Goal: Task Accomplishment & Management: Complete application form

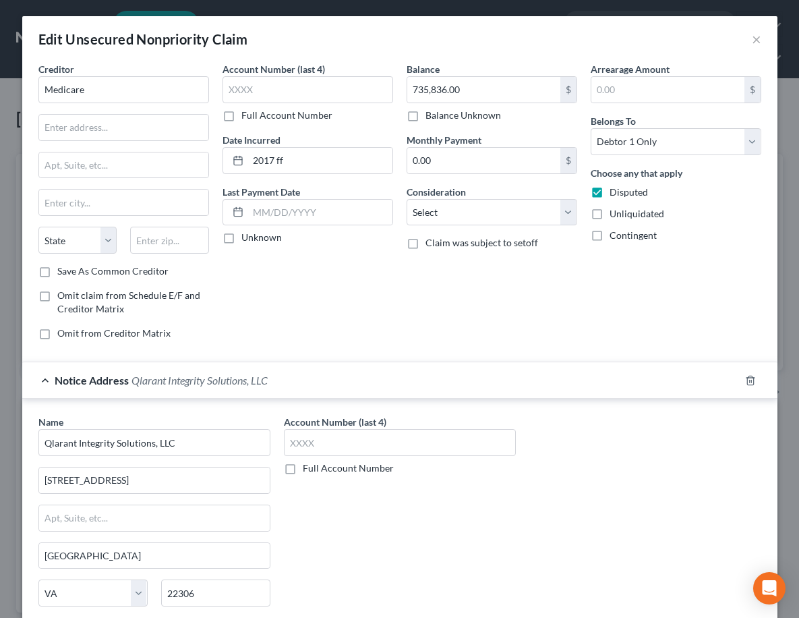
select select "0"
select select "48"
select select "29"
select select "9"
select select "35"
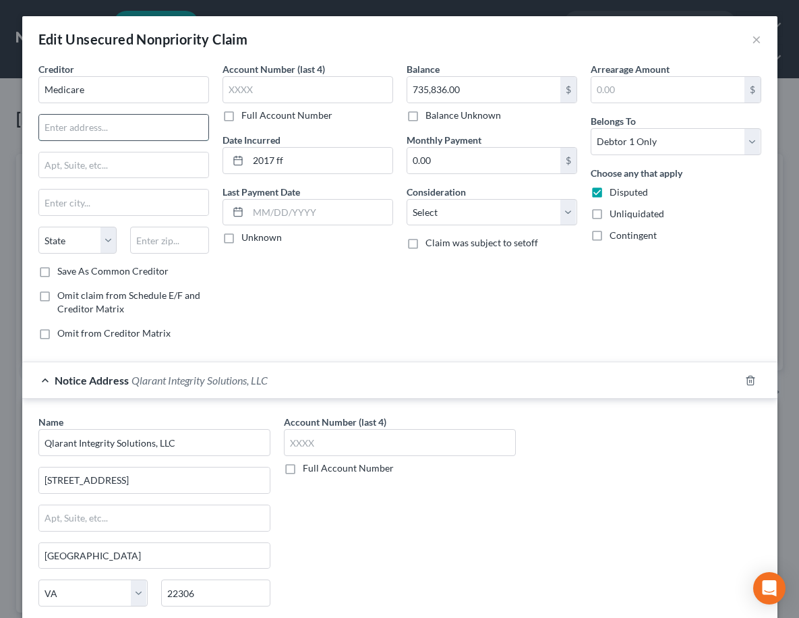
click at [118, 130] on input "text" at bounding box center [123, 128] width 169 height 26
click at [90, 128] on input "text" at bounding box center [123, 128] width 169 height 26
type input "P O Box 1270"
type input "[PERSON_NAME]"
select select "17"
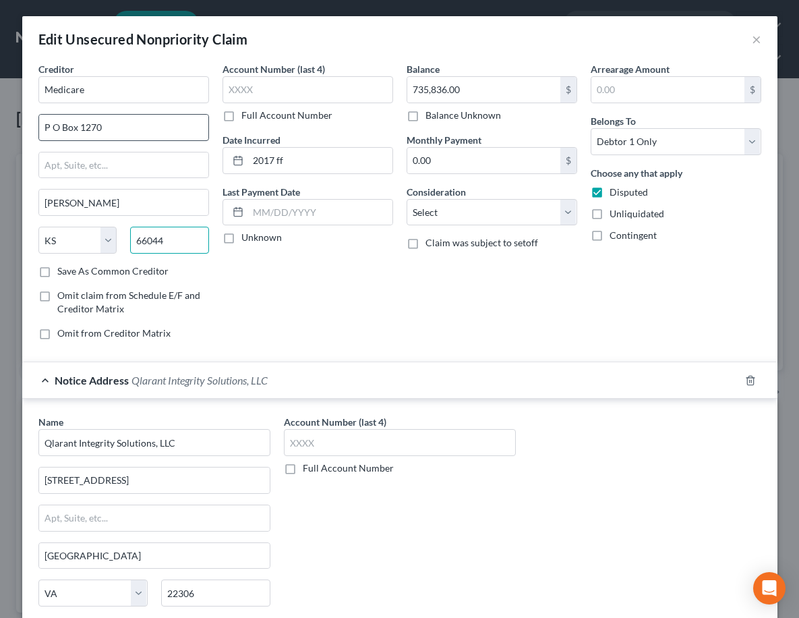
type input "66044"
click at [57, 272] on label "Save As Common Creditor" at bounding box center [112, 270] width 111 height 13
click at [63, 272] on input "Save As Common Creditor" at bounding box center [67, 268] width 9 height 9
checkbox input "true"
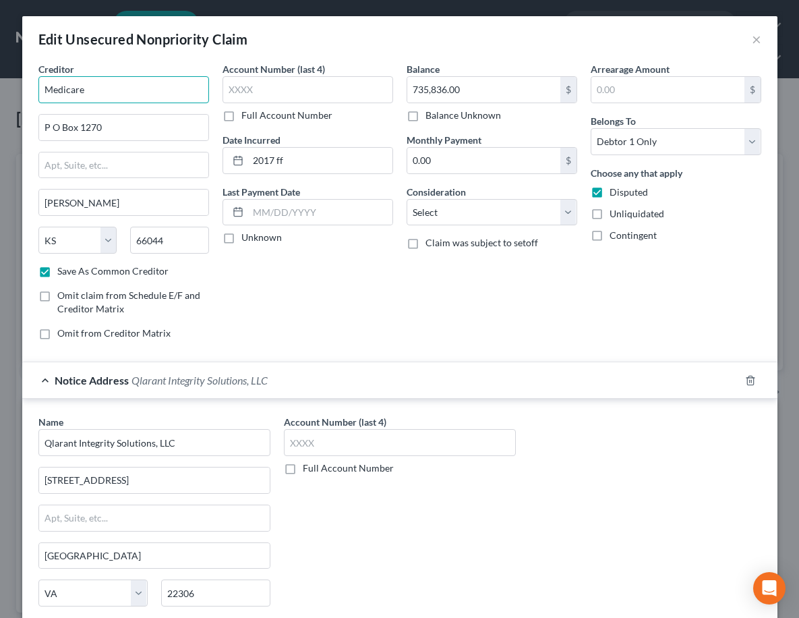
click at [126, 98] on input "Medicare" at bounding box center [123, 89] width 171 height 27
type input "Medicare"
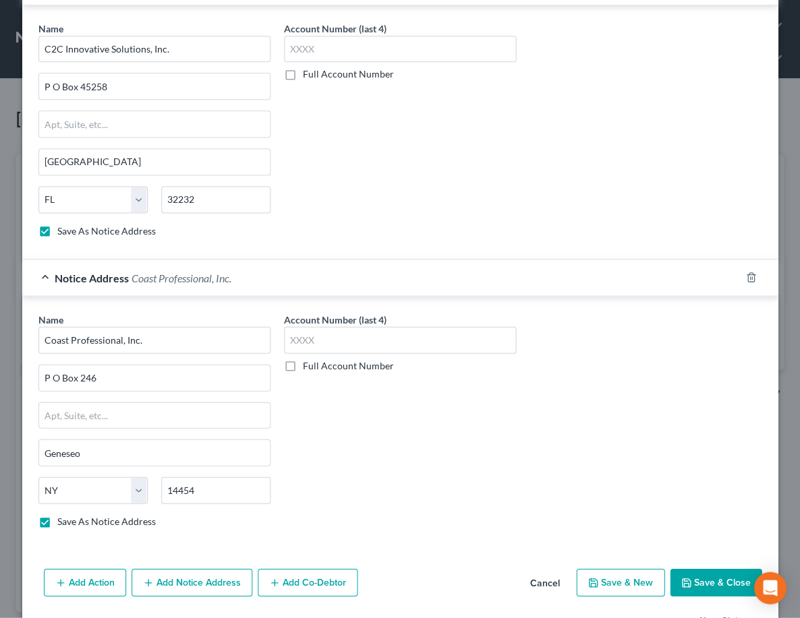
scroll to position [1020, 0]
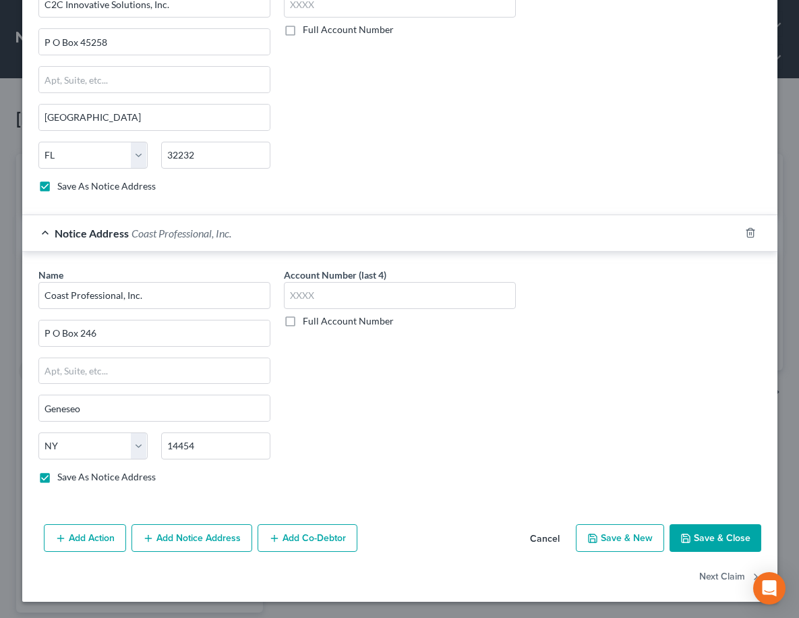
click at [697, 539] on button "Save & Close" at bounding box center [716, 538] width 92 height 28
checkbox input "false"
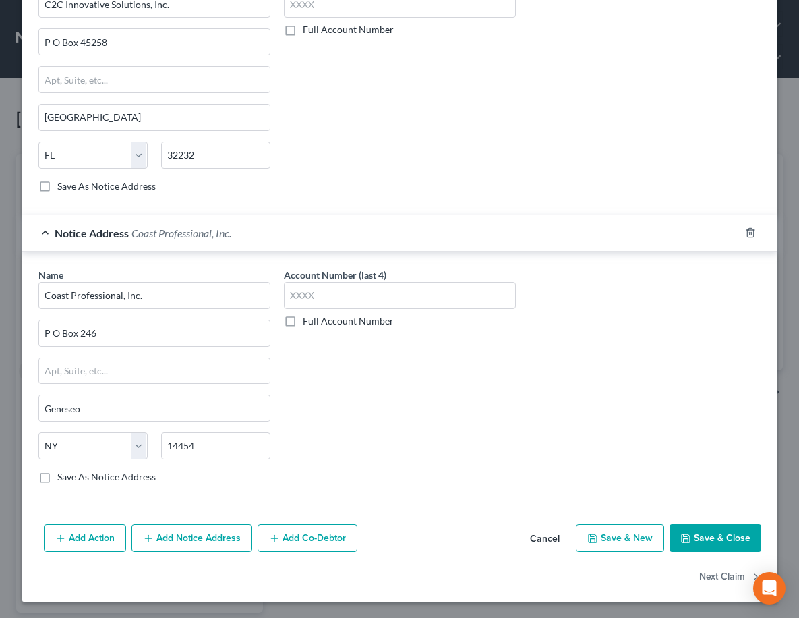
checkbox input "false"
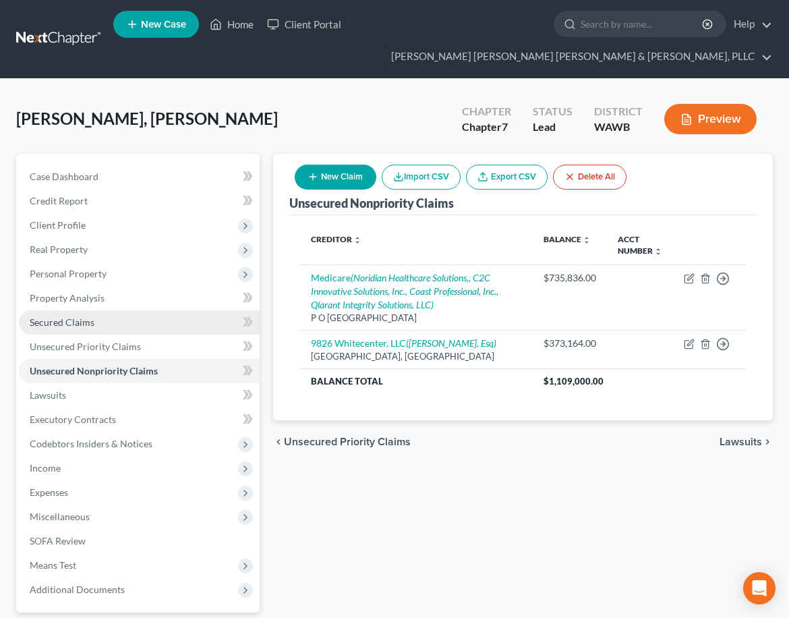
click at [72, 317] on span "Secured Claims" at bounding box center [62, 321] width 65 height 11
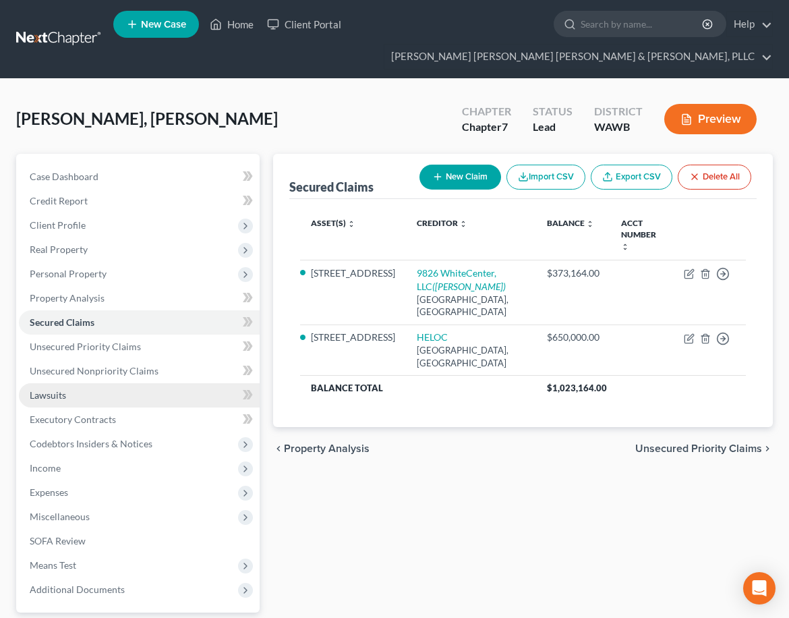
click at [86, 390] on link "Lawsuits" at bounding box center [139, 395] width 241 height 24
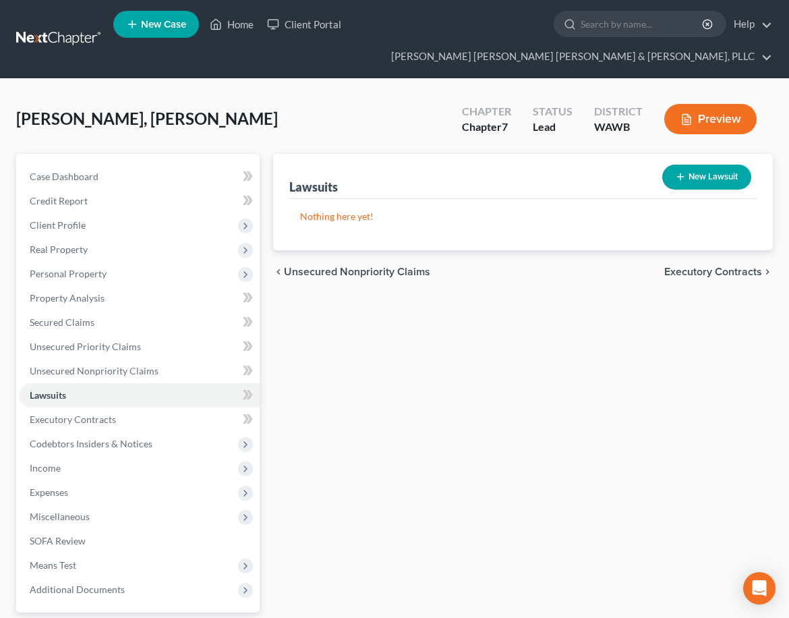
click at [695, 175] on button "New Lawsuit" at bounding box center [706, 177] width 89 height 25
select select "0"
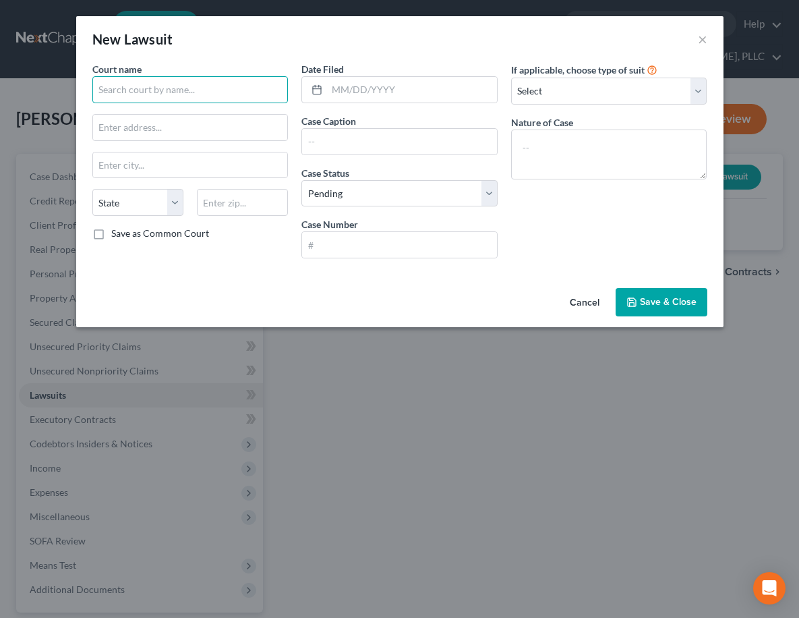
click at [199, 98] on input "text" at bounding box center [190, 89] width 196 height 27
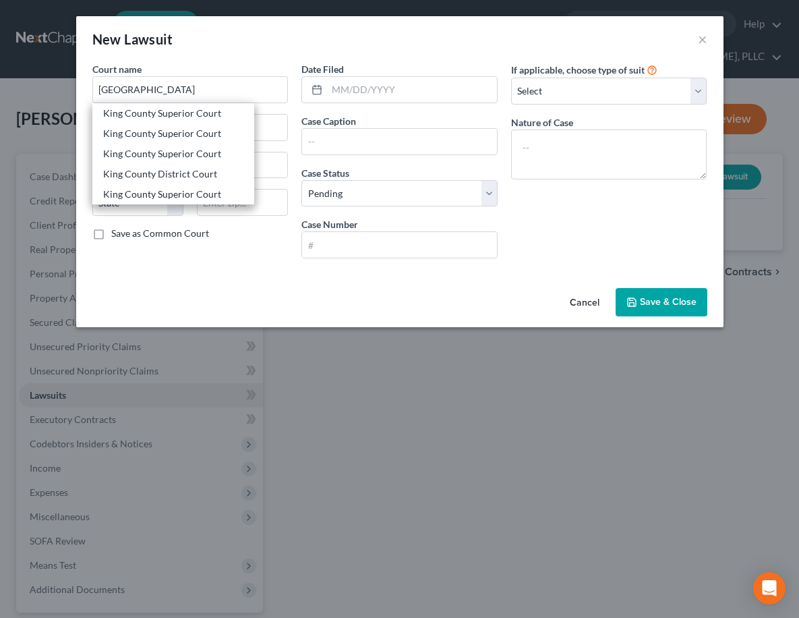
click at [594, 297] on button "Cancel" at bounding box center [584, 302] width 51 height 27
type input "[GEOGRAPHIC_DATA]"
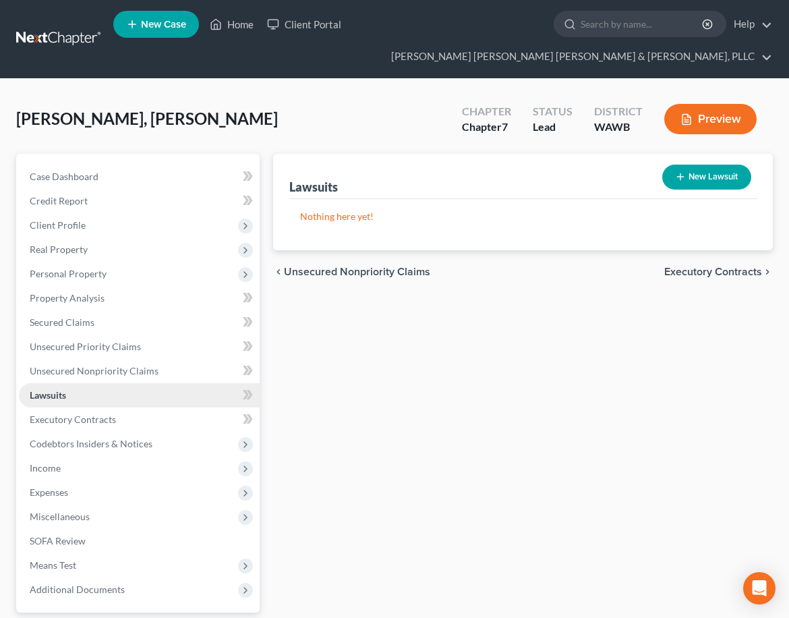
click at [106, 393] on link "Lawsuits" at bounding box center [139, 395] width 241 height 24
click at [78, 369] on span "Unsecured Nonpriority Claims" at bounding box center [94, 370] width 129 height 11
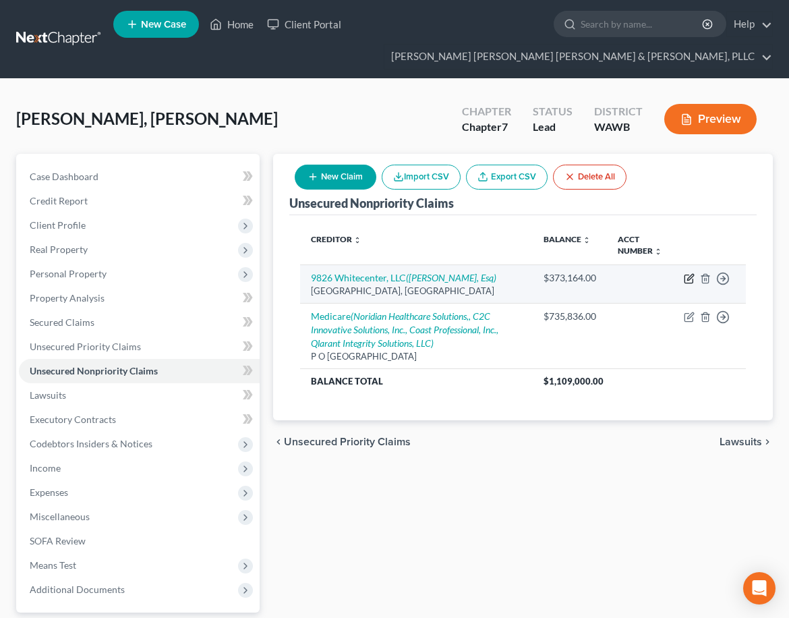
click at [685, 276] on icon "button" at bounding box center [689, 278] width 11 height 11
select select "50"
select select "14"
select select "3"
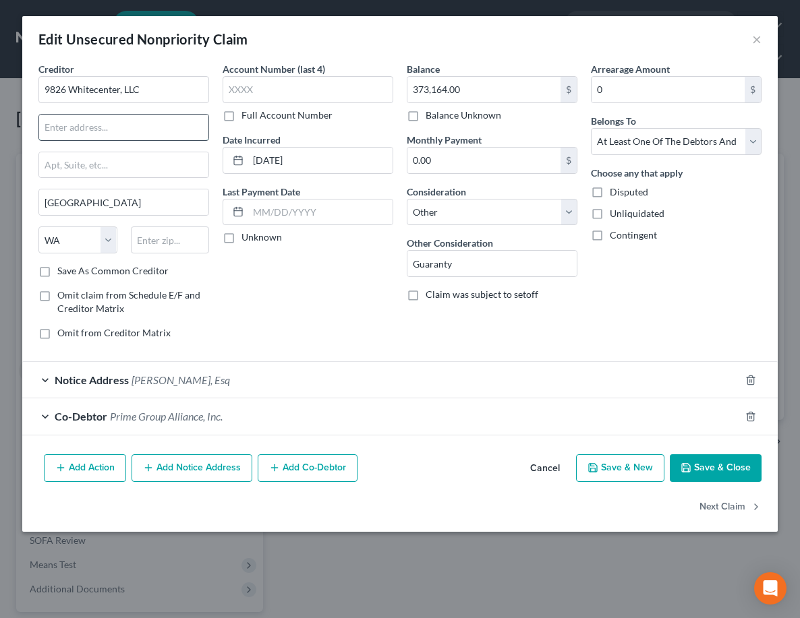
click at [79, 117] on input "text" at bounding box center [123, 128] width 169 height 26
type input "[STREET_ADDRESS]"
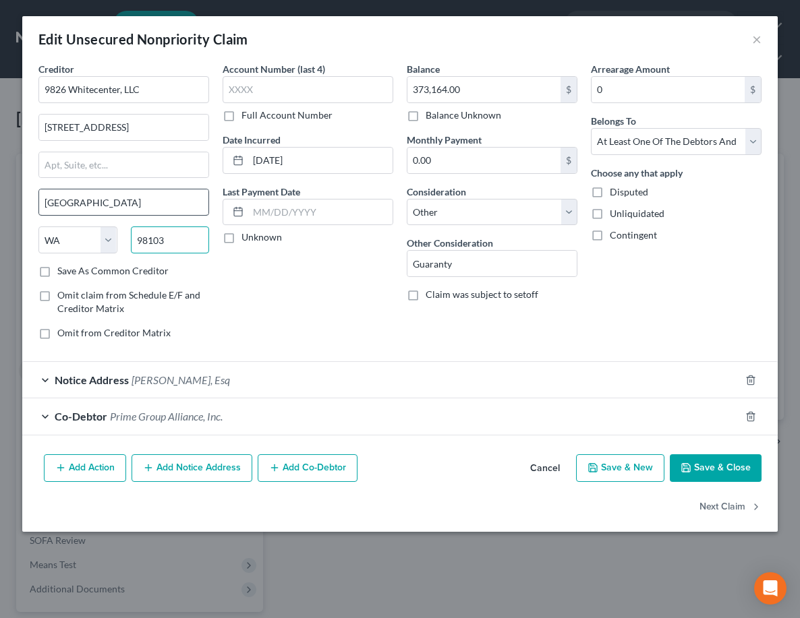
type input "98103"
click at [254, 179] on div "Account Number (last 4) Full Account Number Date Incurred [DATE] Last Payment D…" at bounding box center [308, 206] width 184 height 289
click at [57, 269] on label "Save As Common Creditor" at bounding box center [112, 270] width 111 height 13
click at [63, 269] on input "Save As Common Creditor" at bounding box center [67, 268] width 9 height 9
checkbox input "true"
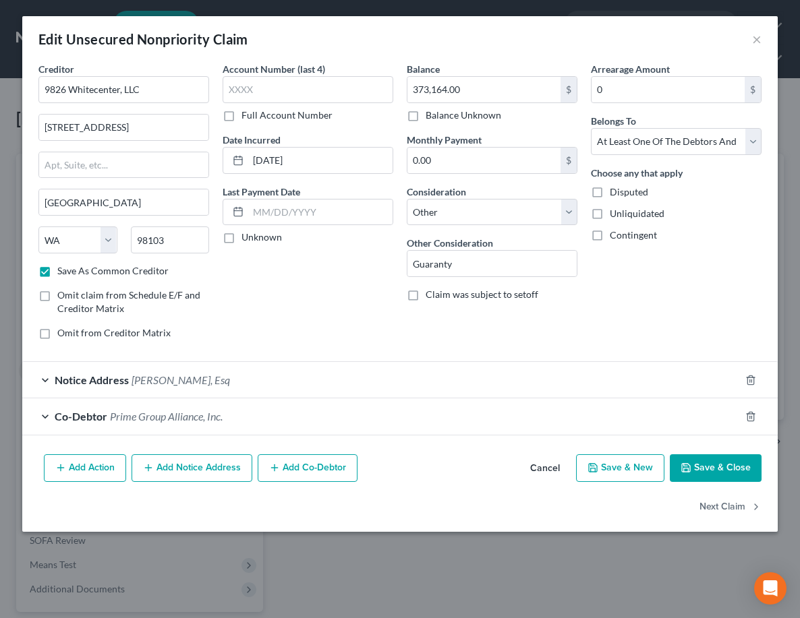
click at [289, 466] on button "Add Co-Debtor" at bounding box center [308, 469] width 100 height 28
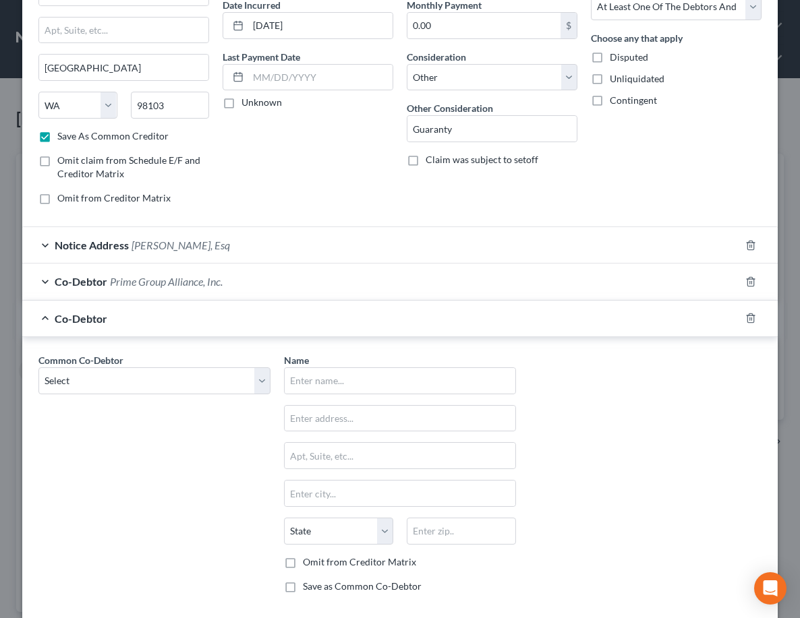
scroll to position [244, 0]
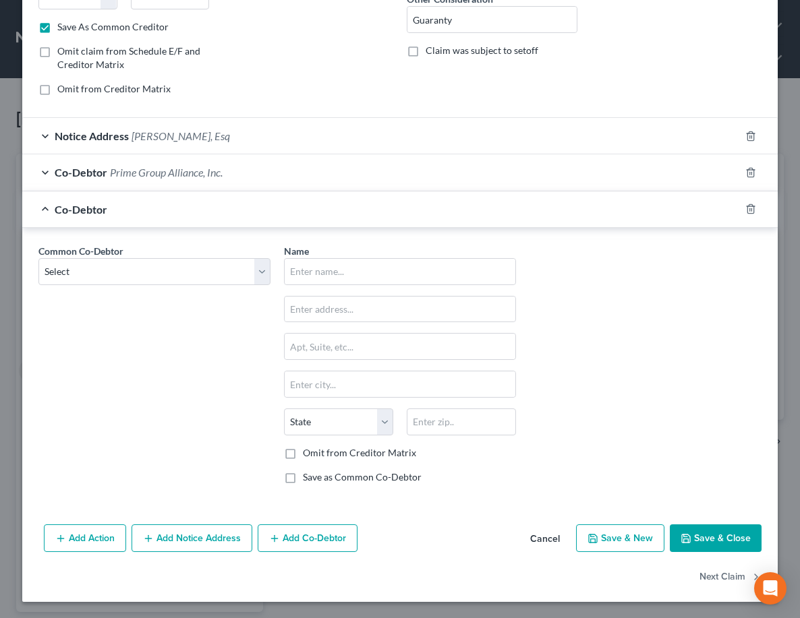
click at [708, 541] on button "Save & Close" at bounding box center [716, 539] width 92 height 28
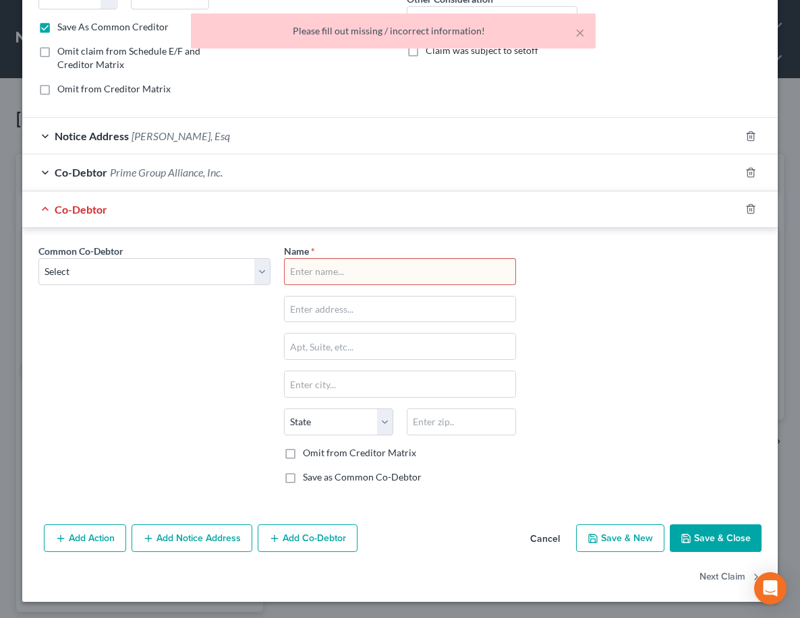
click at [639, 32] on div "× Please fill out missing / incorrect information!" at bounding box center [393, 34] width 800 height 42
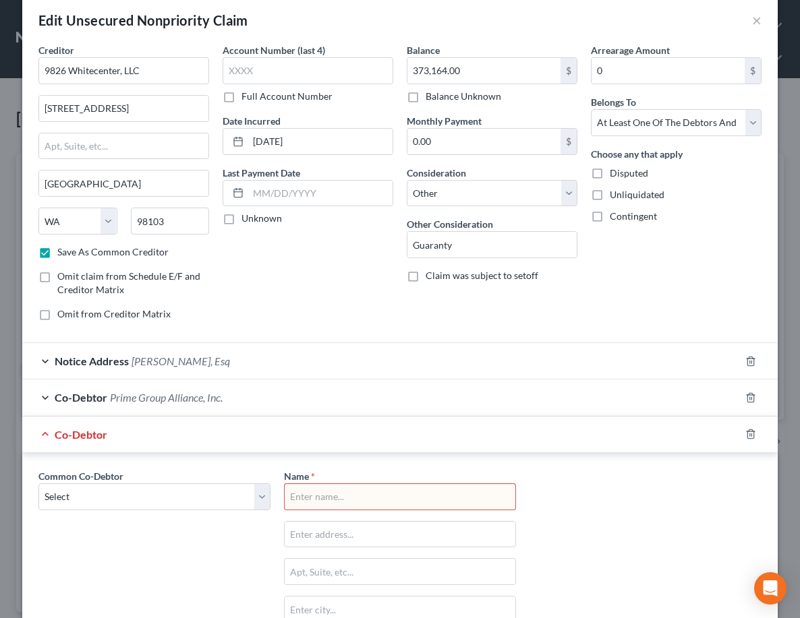
scroll to position [0, 0]
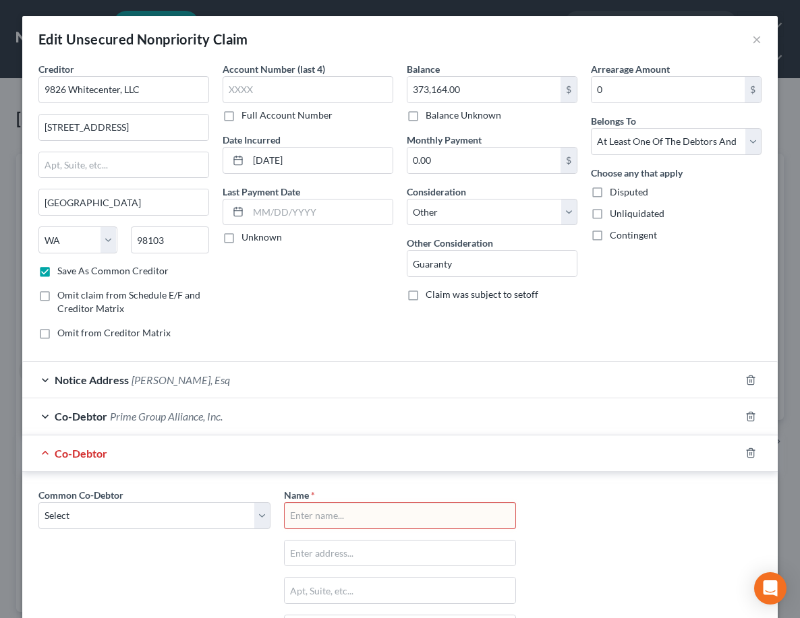
click at [610, 188] on label "Disputed" at bounding box center [629, 191] width 38 height 13
click at [615, 188] on input "Disputed" at bounding box center [619, 189] width 9 height 9
checkbox input "true"
click at [718, 233] on div "Contingent" at bounding box center [676, 235] width 171 height 13
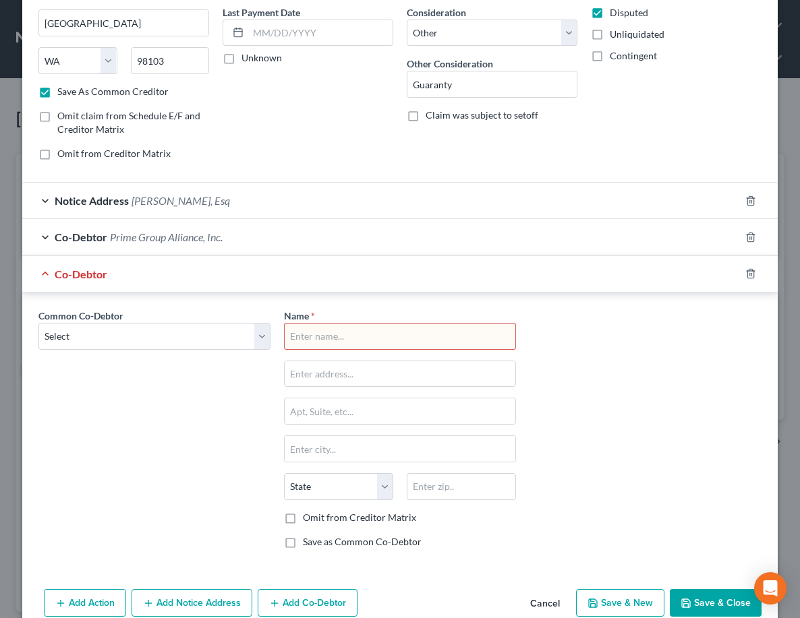
scroll to position [244, 0]
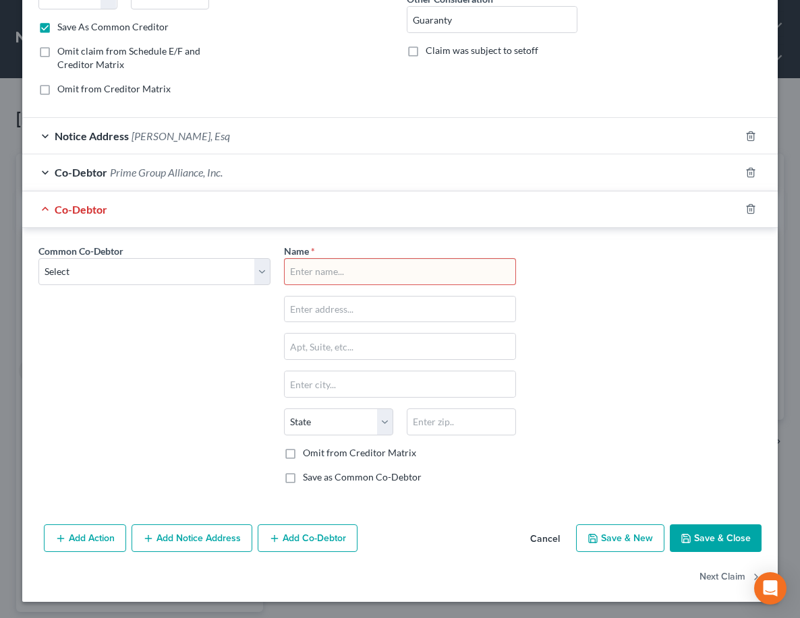
click at [698, 537] on button "Save & Close" at bounding box center [716, 539] width 92 height 28
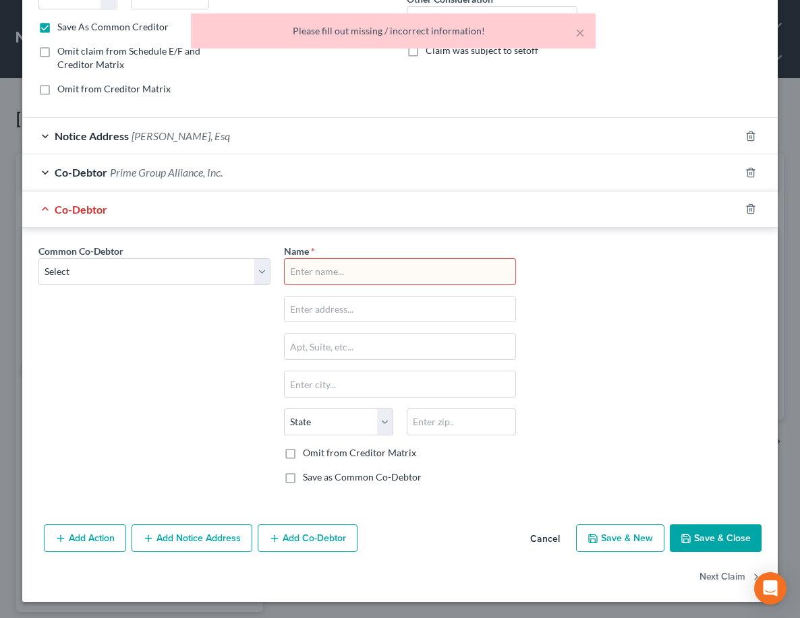
click at [575, 27] on div "Please fill out missing / incorrect information!" at bounding box center [393, 30] width 383 height 13
click at [580, 29] on button "×" at bounding box center [579, 32] width 9 height 16
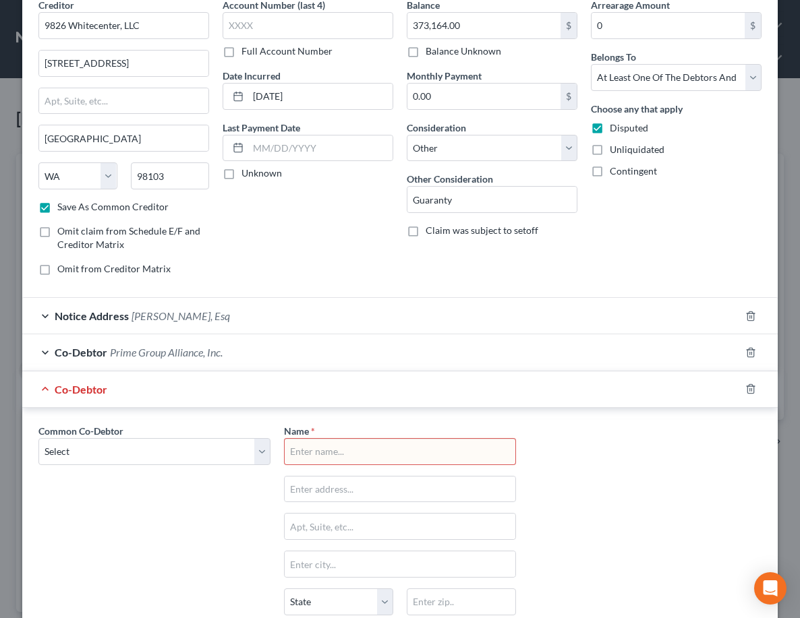
scroll to position [0, 0]
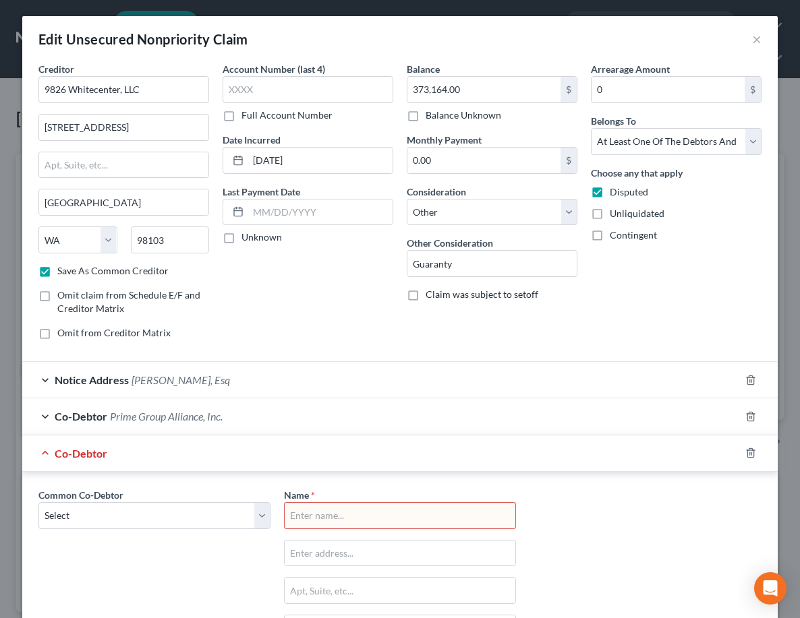
click at [44, 377] on div "Notice Address [PERSON_NAME], Esq" at bounding box center [381, 380] width 718 height 36
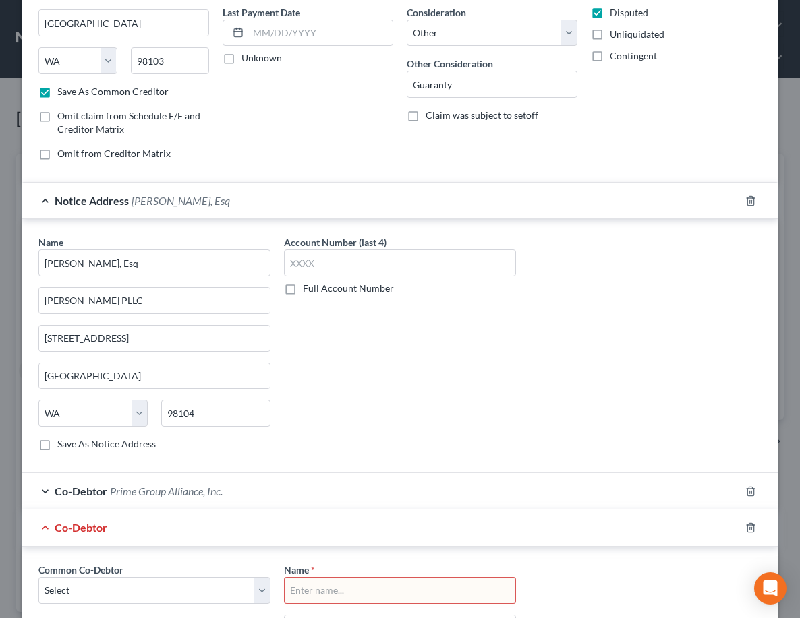
scroll to position [270, 0]
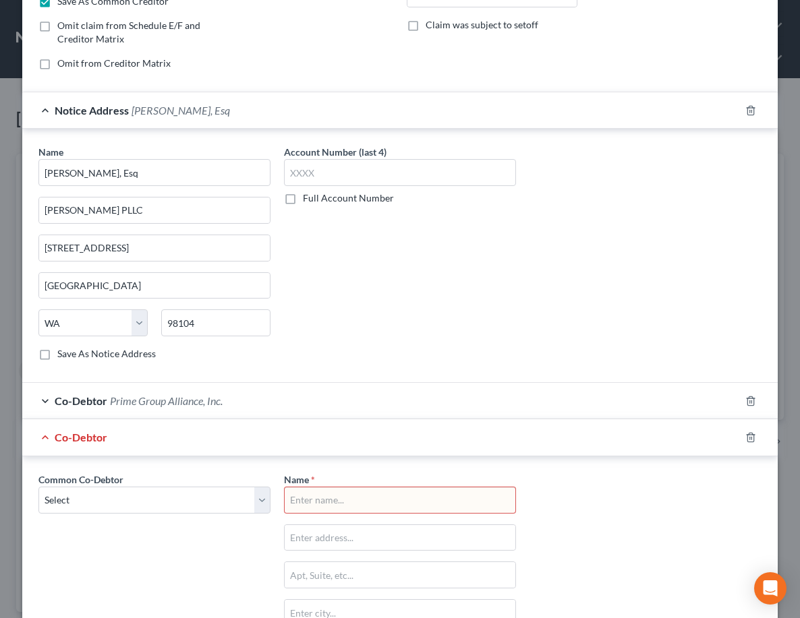
click at [40, 405] on div "Co-Debtor Prime Group Alliance, Inc." at bounding box center [381, 401] width 718 height 36
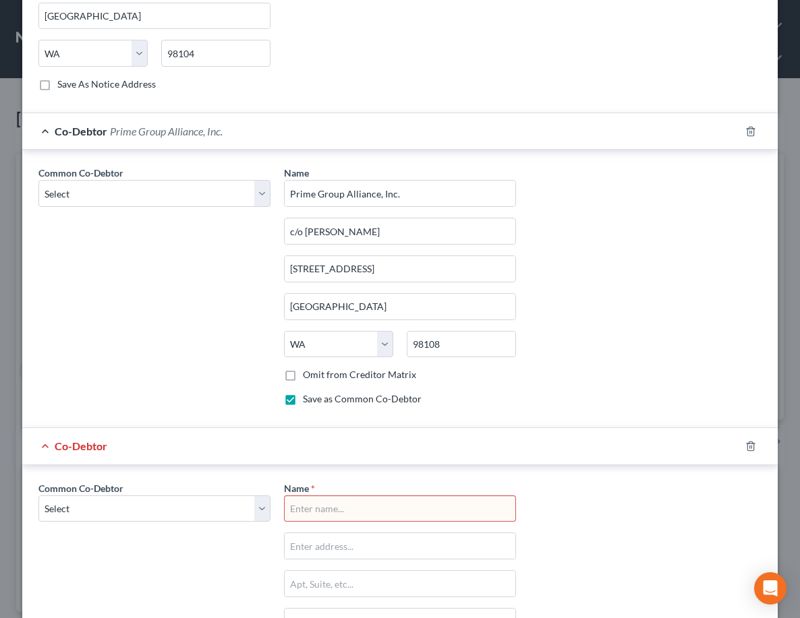
scroll to position [629, 0]
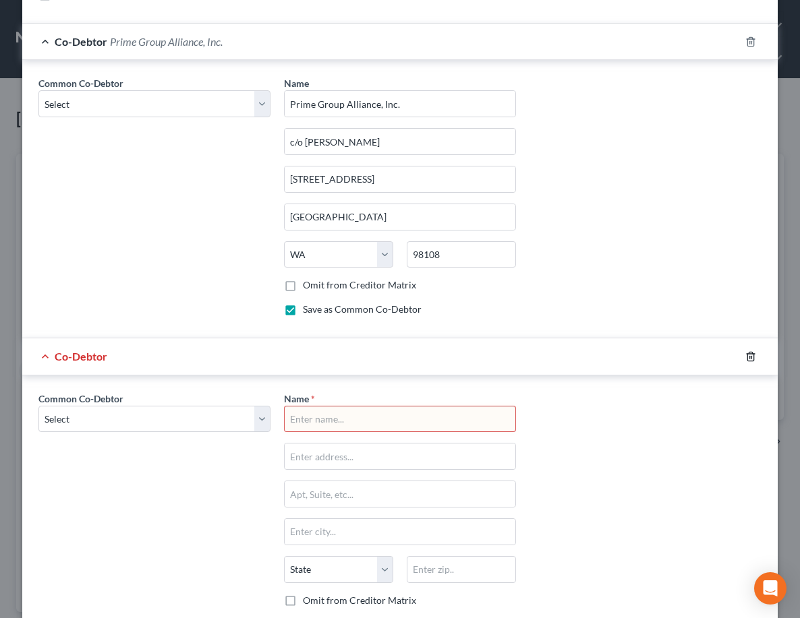
click at [747, 356] on icon "button" at bounding box center [750, 356] width 11 height 11
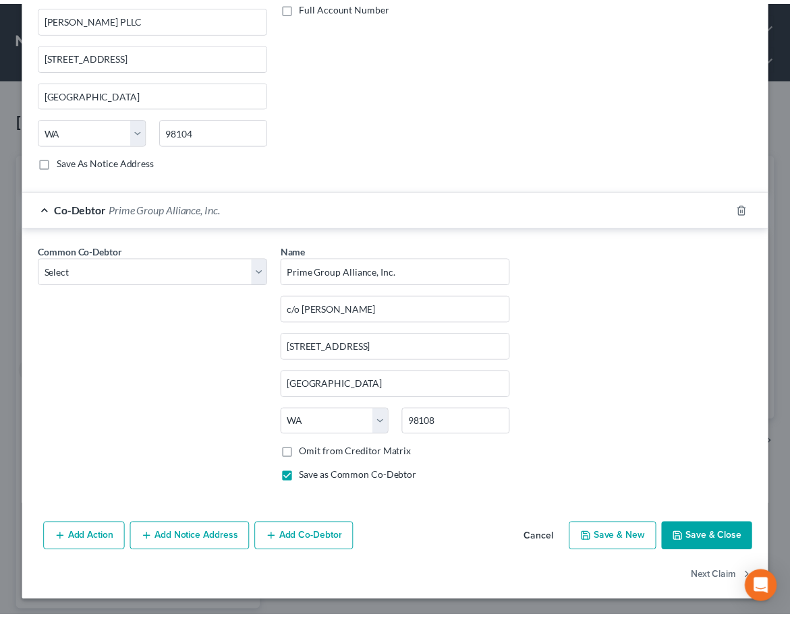
scroll to position [462, 0]
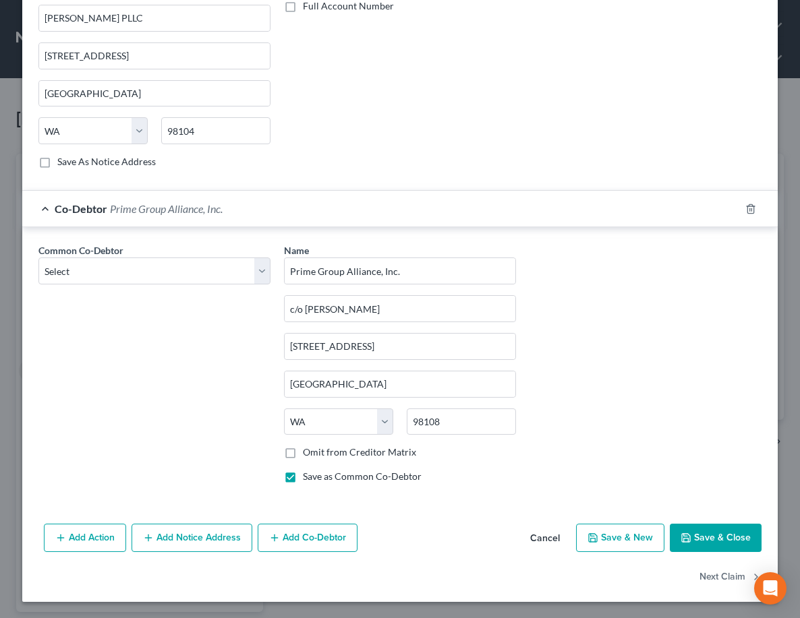
click at [722, 539] on button "Save & Close" at bounding box center [716, 538] width 92 height 28
checkbox input "false"
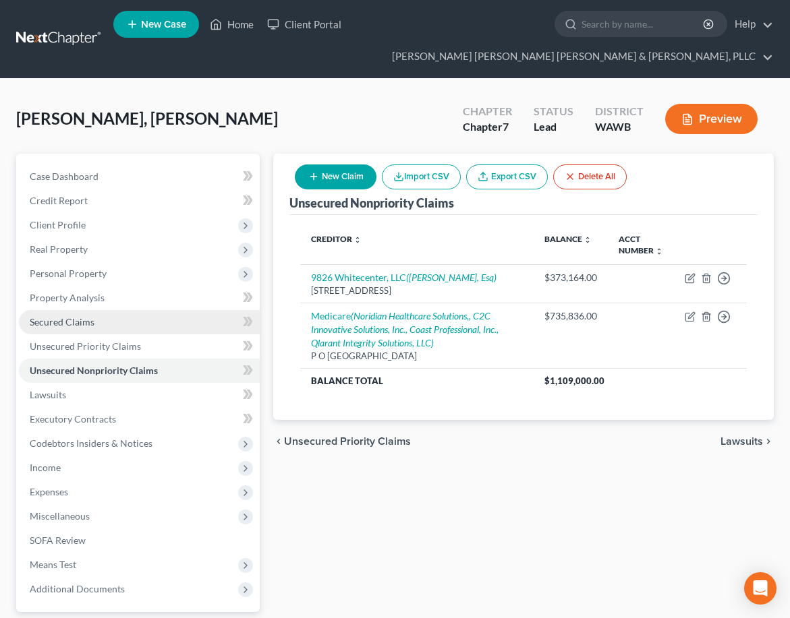
click at [88, 320] on span "Secured Claims" at bounding box center [62, 321] width 65 height 11
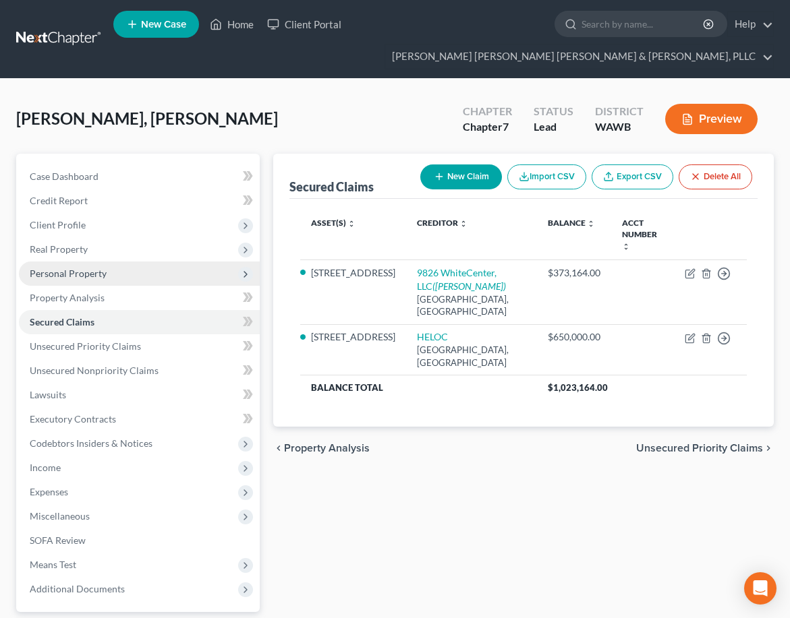
click at [96, 275] on span "Personal Property" at bounding box center [68, 273] width 77 height 11
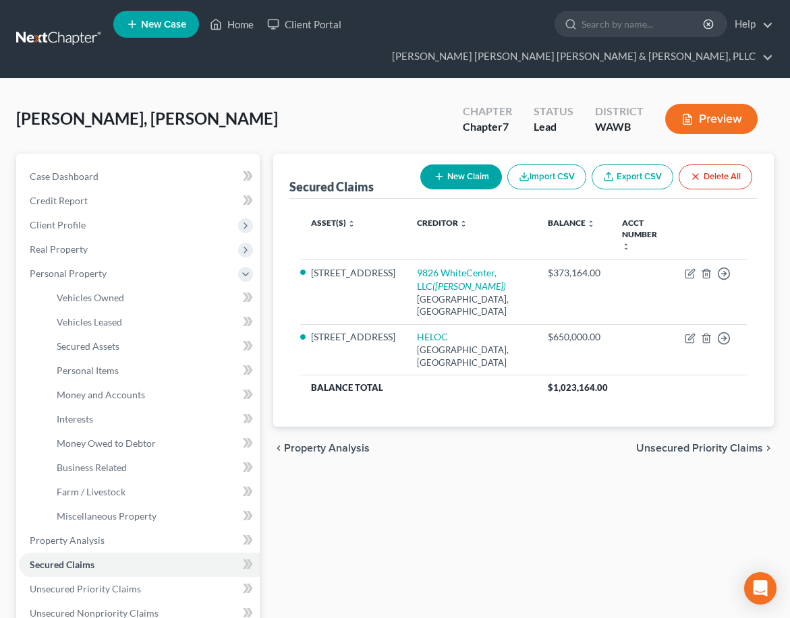
click at [415, 427] on div "chevron_left Property Analysis Unsecured Priority Claims chevron_right" at bounding box center [523, 448] width 500 height 43
click at [139, 440] on span "Money Owed to Debtor" at bounding box center [106, 443] width 99 height 11
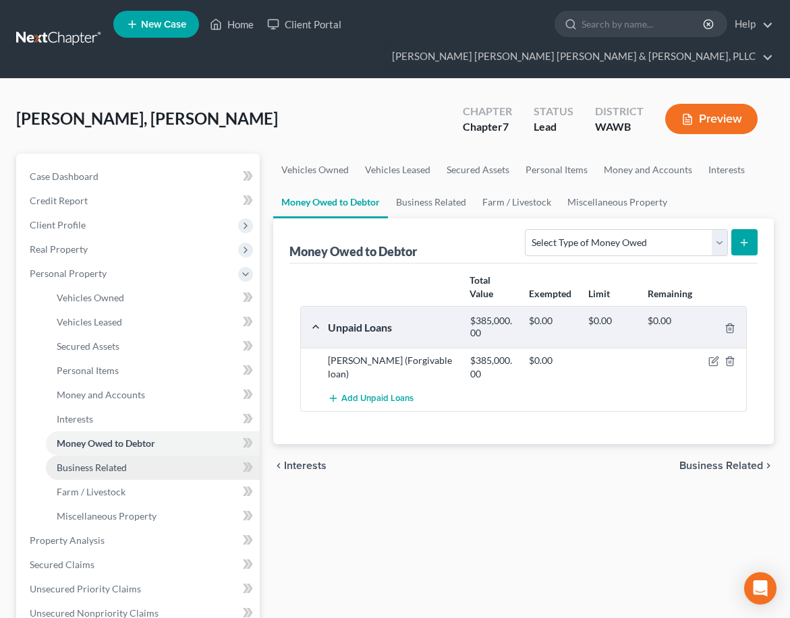
click at [137, 469] on link "Business Related" at bounding box center [153, 468] width 214 height 24
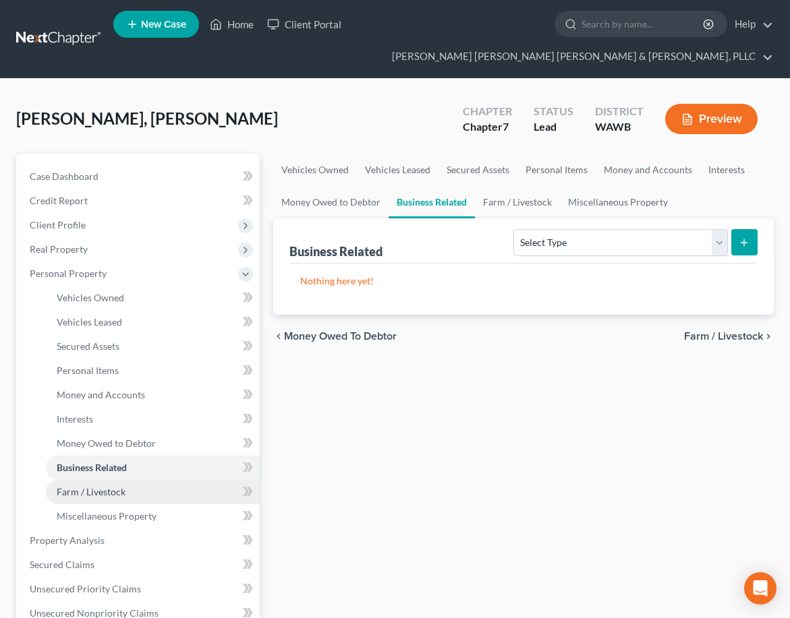
click at [140, 488] on link "Farm / Livestock" at bounding box center [153, 492] width 214 height 24
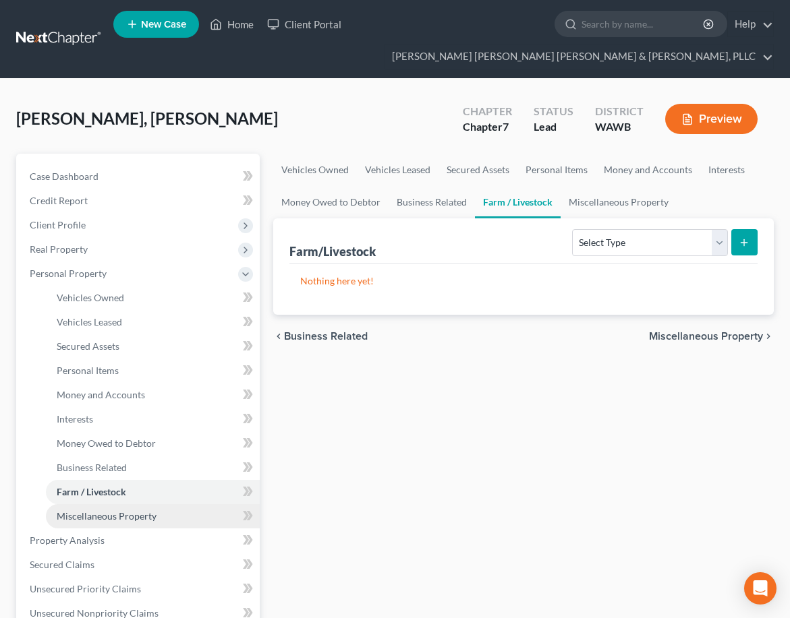
click at [158, 517] on link "Miscellaneous Property" at bounding box center [153, 516] width 214 height 24
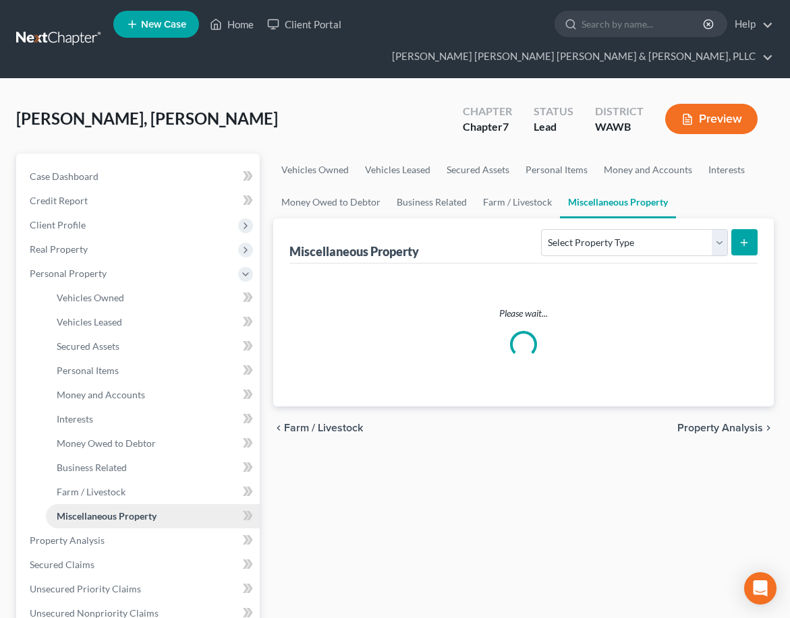
click at [158, 517] on link "Miscellaneous Property" at bounding box center [153, 516] width 214 height 24
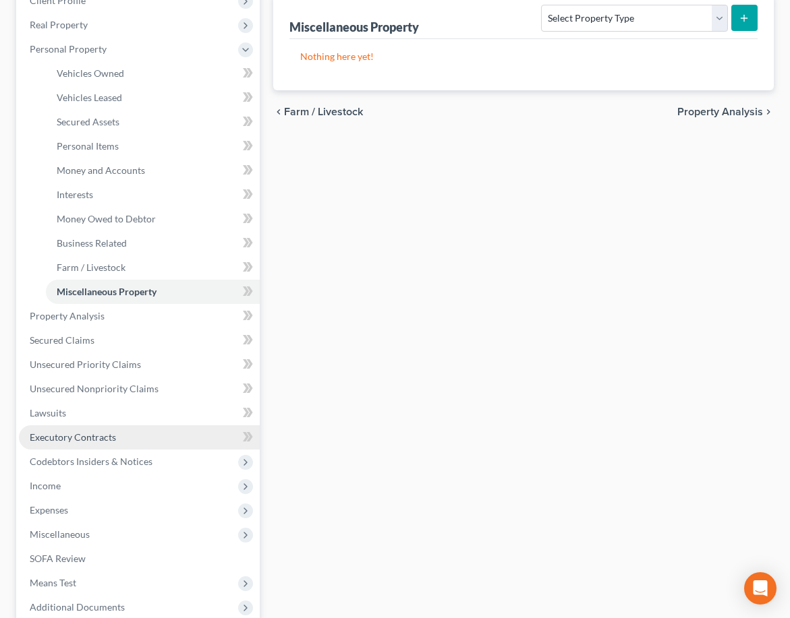
scroll to position [270, 0]
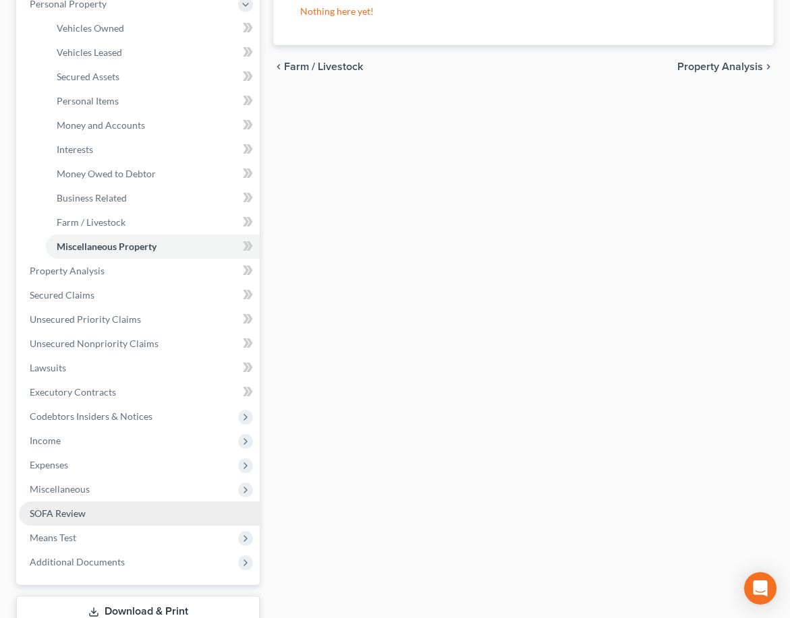
click at [83, 515] on span "SOFA Review" at bounding box center [58, 513] width 56 height 11
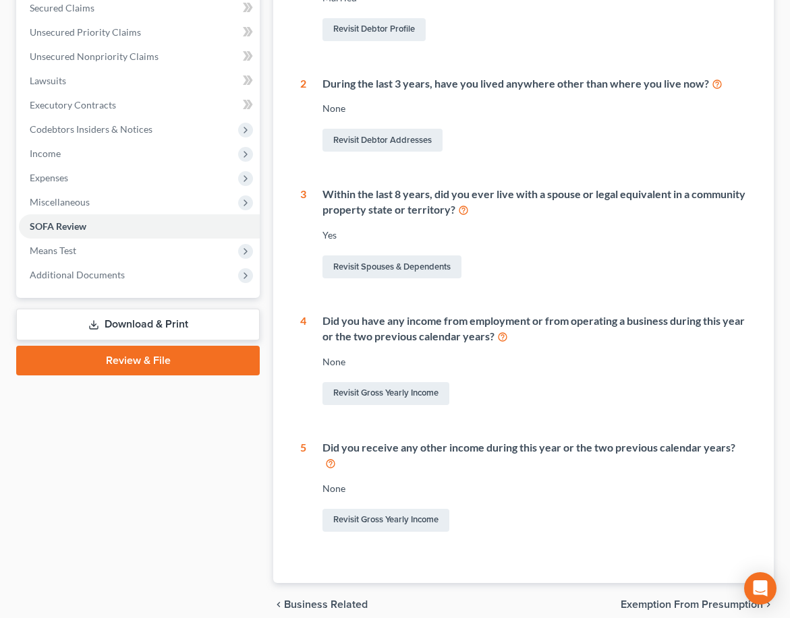
scroll to position [357, 0]
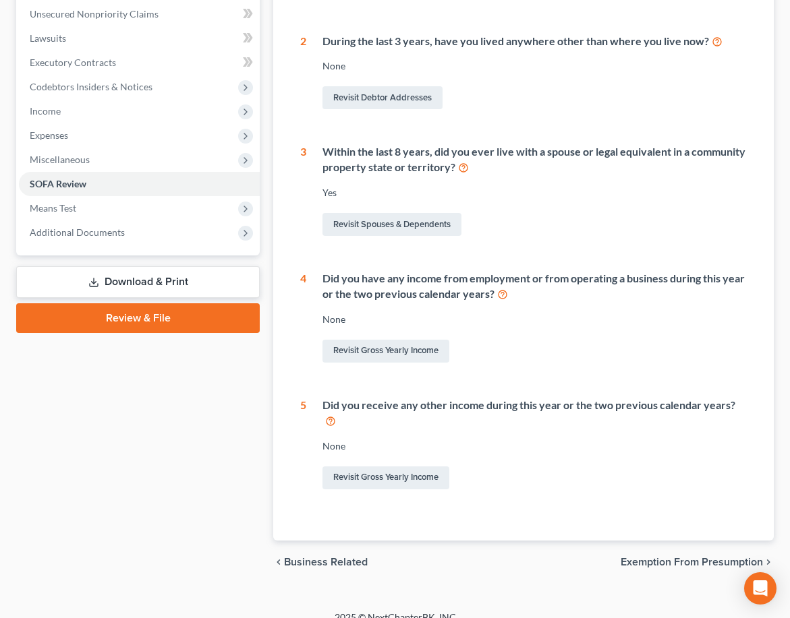
click at [741, 557] on span "Exemption from Presumption" at bounding box center [691, 562] width 142 height 11
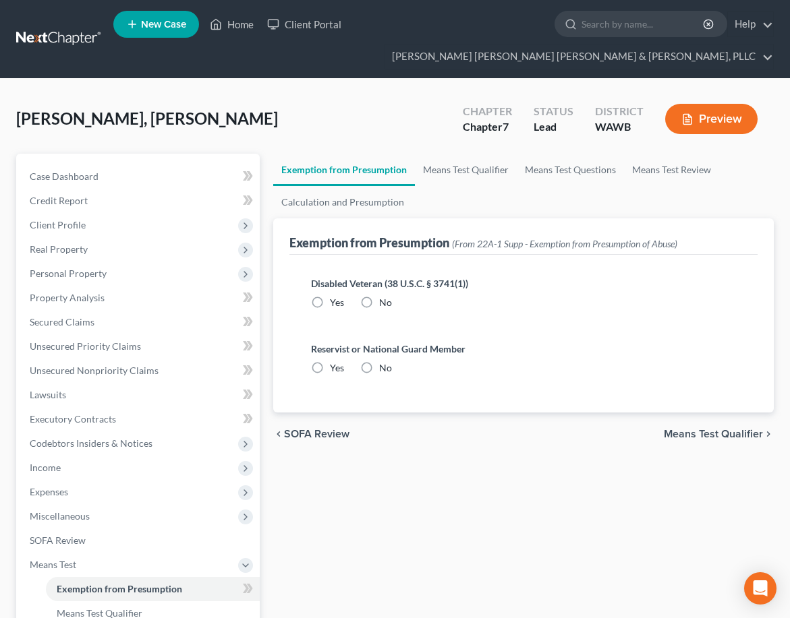
click at [736, 435] on span "Means Test Qualifier" at bounding box center [713, 434] width 99 height 11
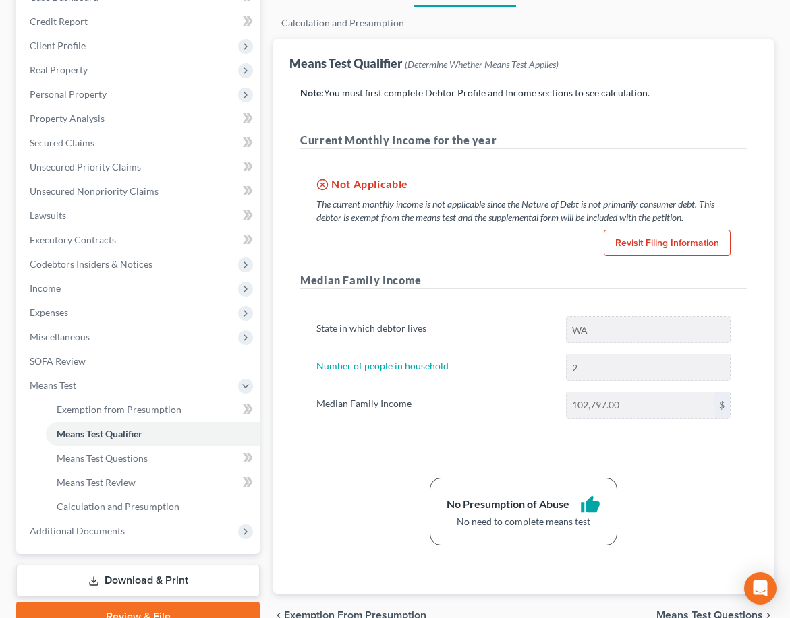
scroll to position [249, 0]
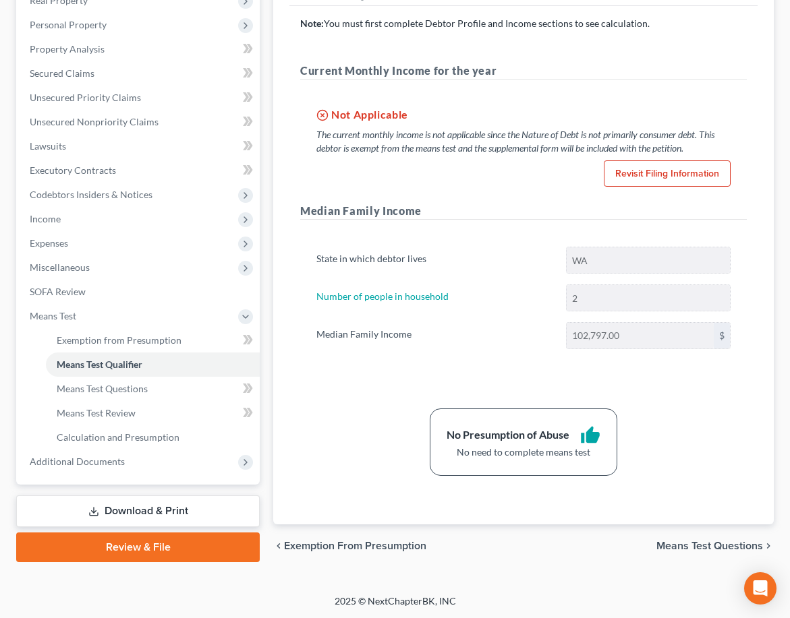
click at [712, 544] on span "Means Test Questions" at bounding box center [709, 546] width 107 height 11
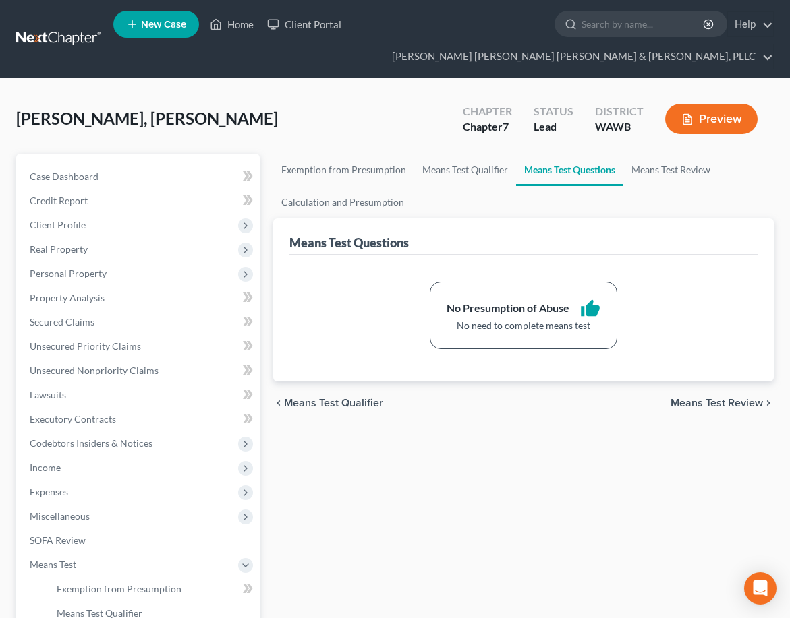
click at [728, 399] on span "Means Test Review" at bounding box center [716, 403] width 92 height 11
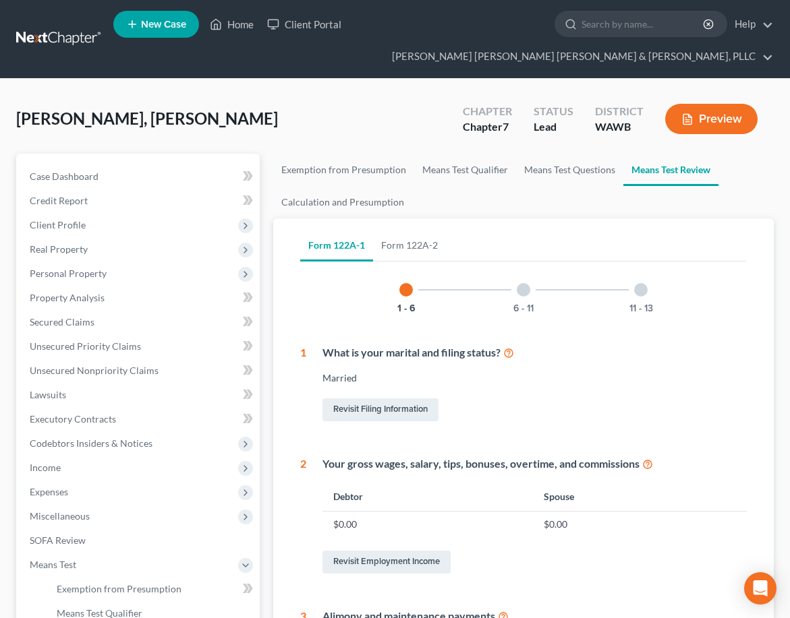
scroll to position [90, 0]
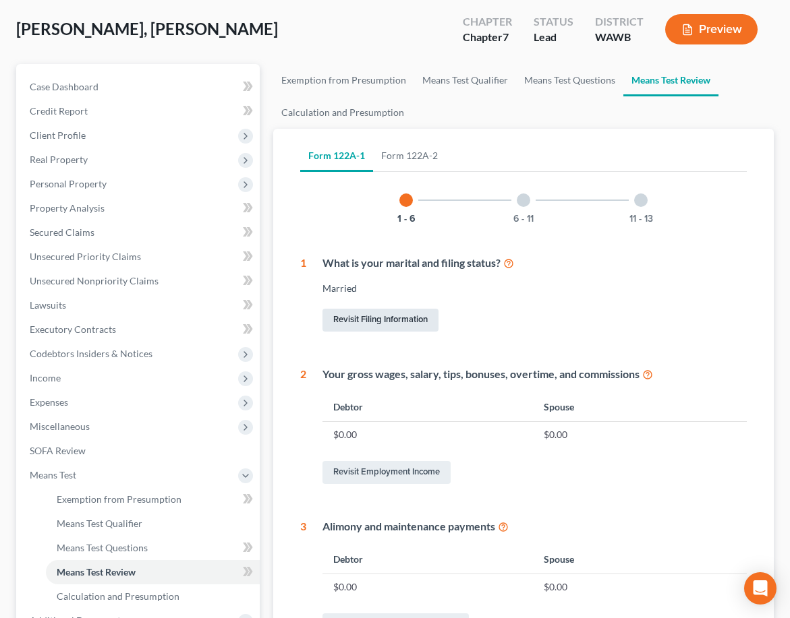
click at [382, 320] on link "Revisit Filing Information" at bounding box center [380, 320] width 116 height 23
select select "0"
select select "3"
select select "0"
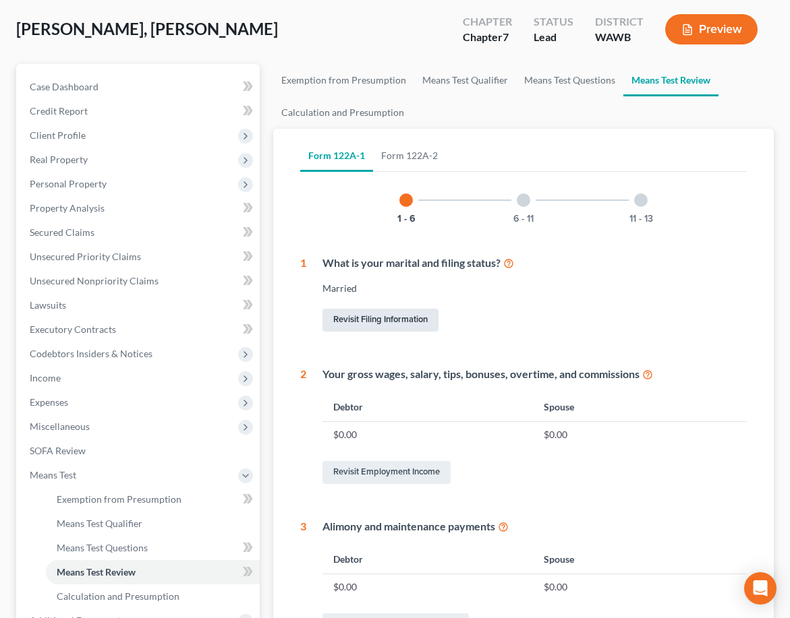
select select "50"
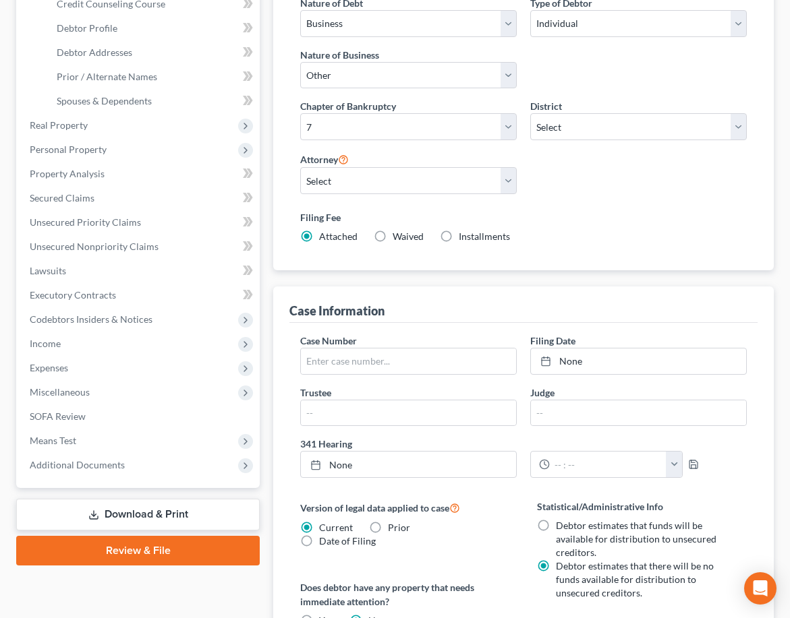
scroll to position [314, 0]
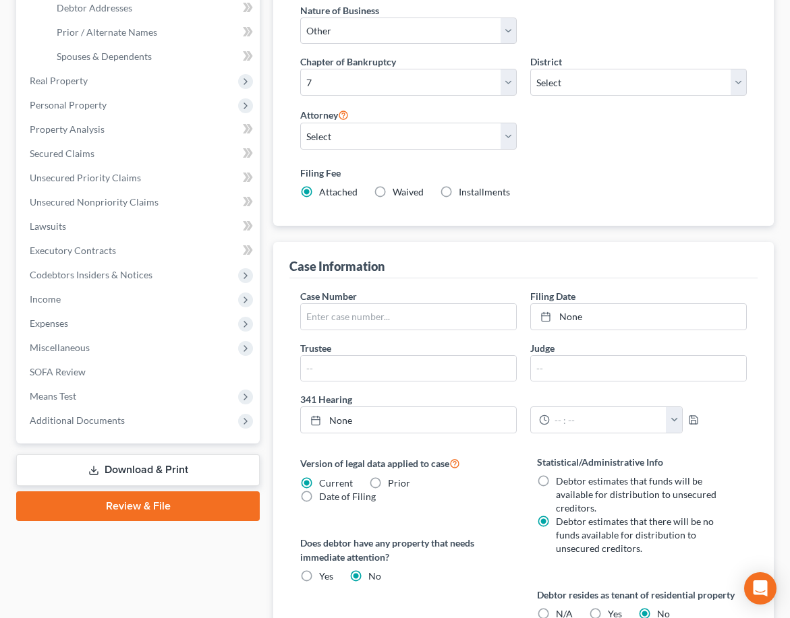
click at [149, 502] on link "Review & File" at bounding box center [137, 507] width 243 height 30
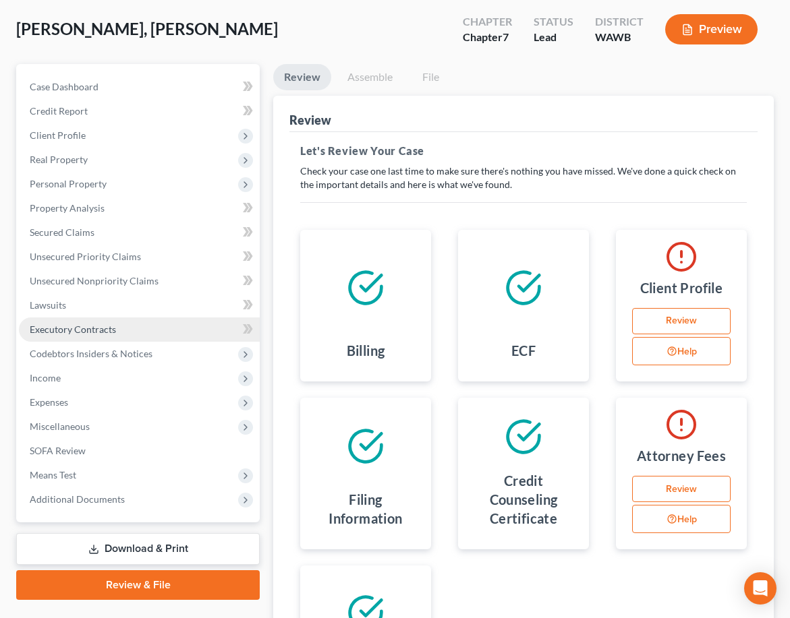
scroll to position [225, 0]
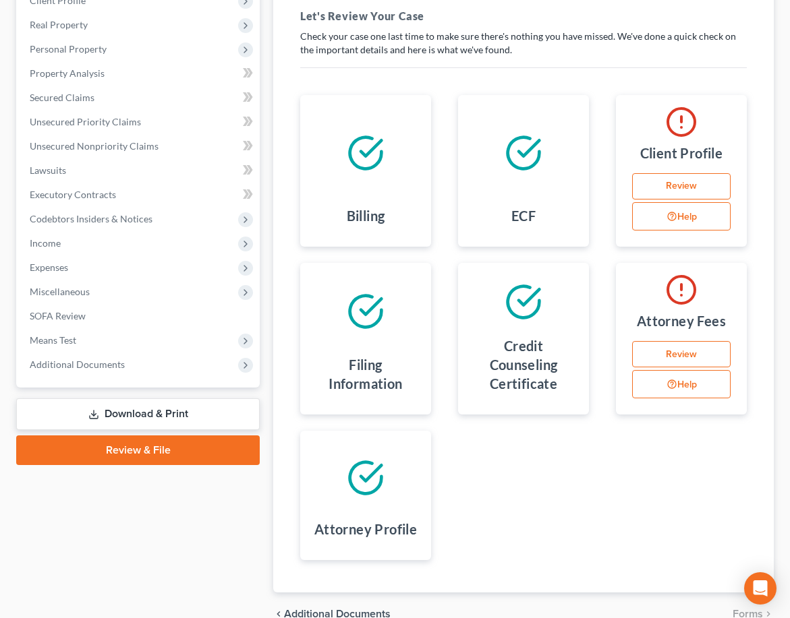
click at [170, 415] on link "Download & Print" at bounding box center [137, 415] width 243 height 32
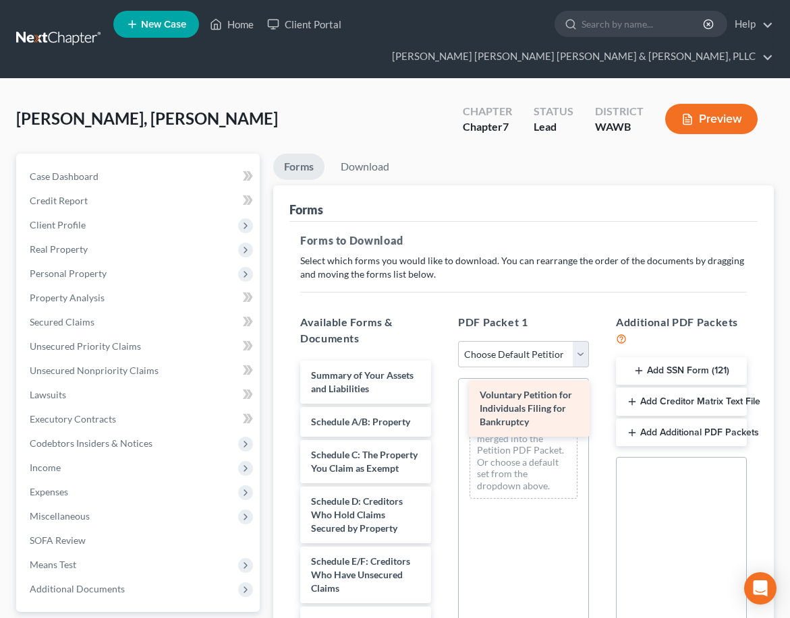
drag, startPoint x: 370, startPoint y: 384, endPoint x: 538, endPoint y: 405, distance: 169.8
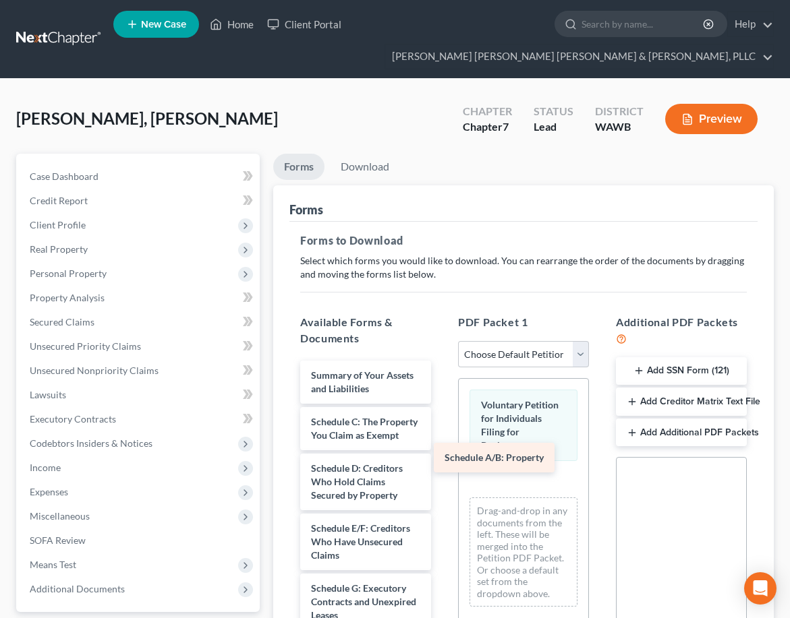
drag, startPoint x: 376, startPoint y: 425, endPoint x: 509, endPoint y: 461, distance: 138.4
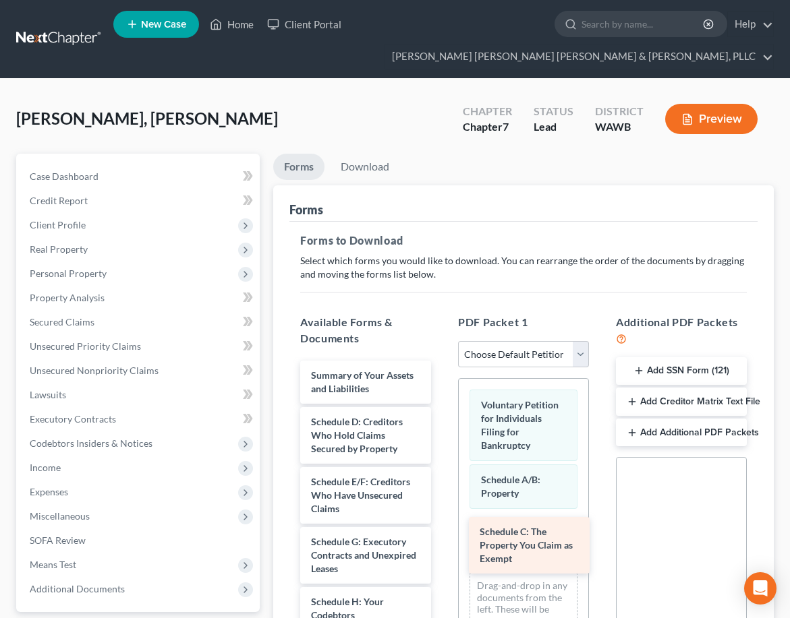
drag, startPoint x: 376, startPoint y: 430, endPoint x: 526, endPoint y: 526, distance: 178.7
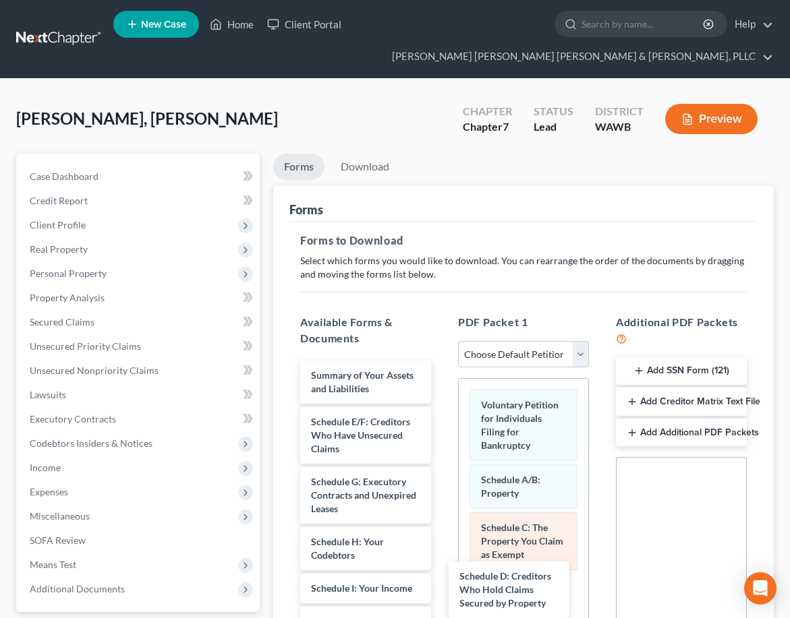
drag, startPoint x: 378, startPoint y: 428, endPoint x: 477, endPoint y: 555, distance: 161.5
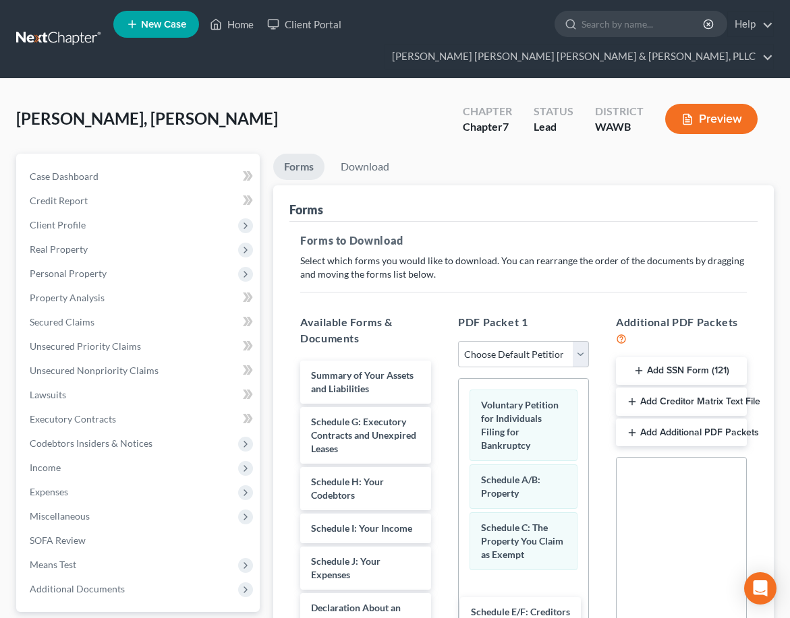
drag, startPoint x: 388, startPoint y: 433, endPoint x: 544, endPoint y: 620, distance: 244.2
click at [544, 617] on html "Home New Case Client Portal [PERSON_NAME] [PERSON_NAME] [PERSON_NAME] & [PERSON…" at bounding box center [395, 443] width 790 height 886
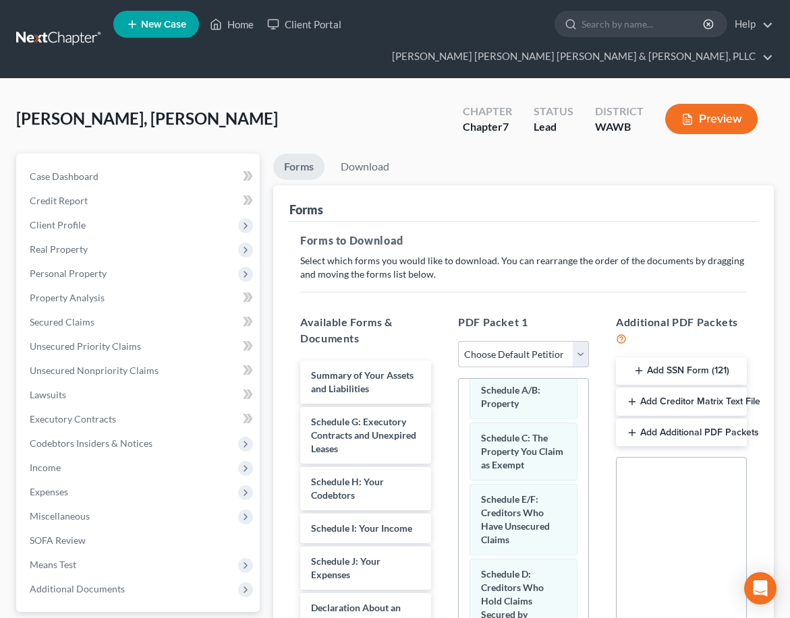
scroll to position [109, 0]
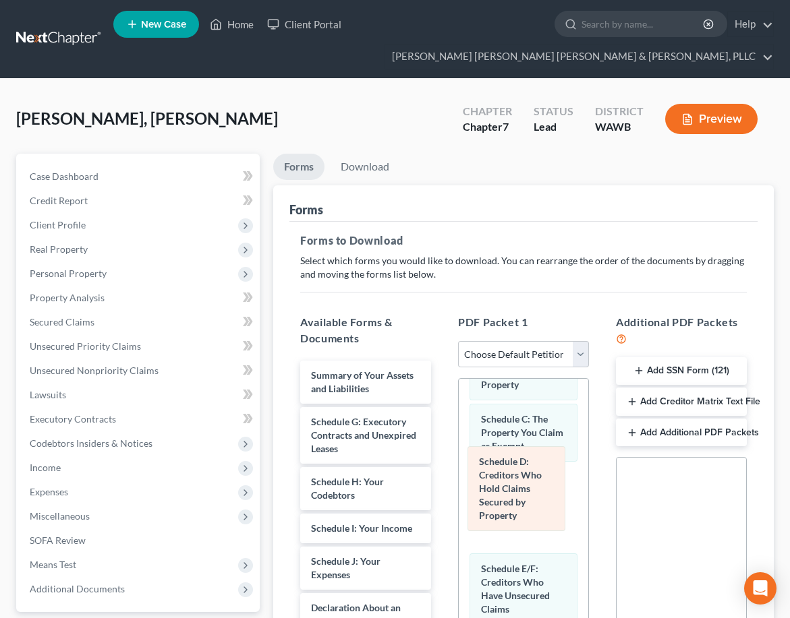
drag, startPoint x: 516, startPoint y: 565, endPoint x: 514, endPoint y: 472, distance: 93.1
click at [514, 472] on div "Schedule D: Creditors Who Hold Claims Secured by Property Voluntary Petition fo…" at bounding box center [523, 509] width 129 height 478
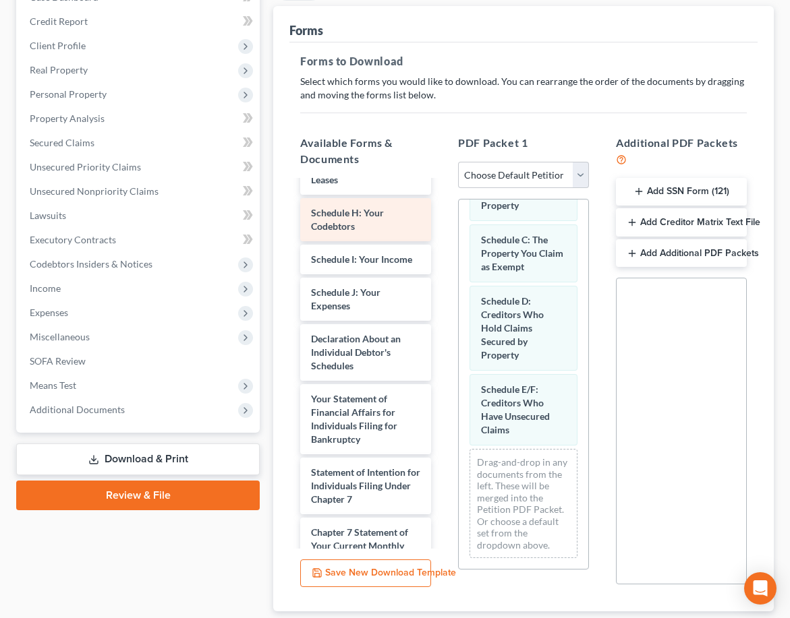
scroll to position [45, 0]
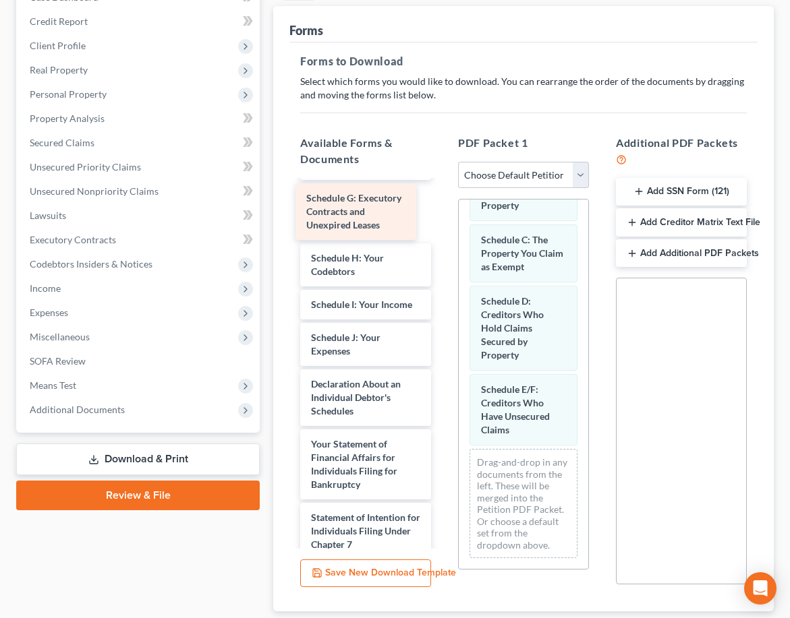
click at [357, 199] on div "Schedule G: Executory Contracts and Unexpired Leases Summary of Your Assets and…" at bounding box center [365, 515] width 152 height 756
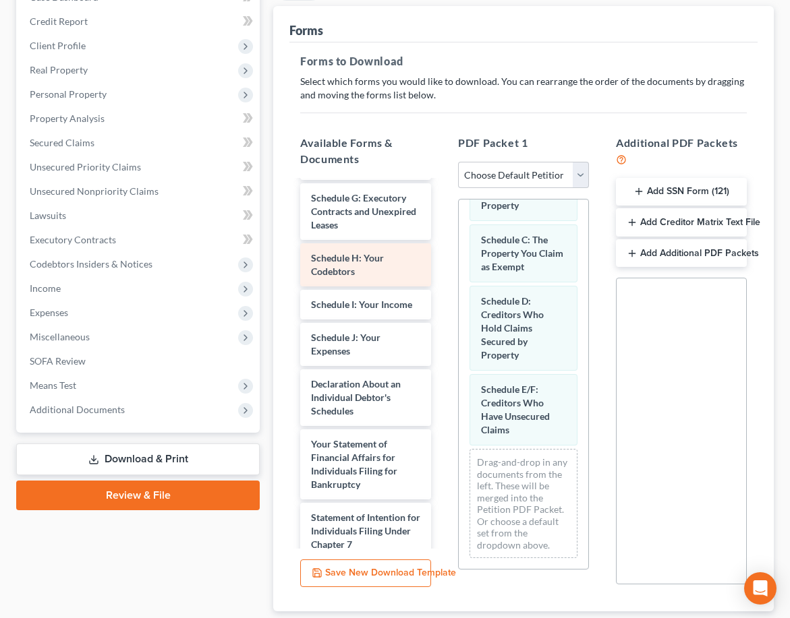
click at [378, 262] on div "Schedule H: Your Codebtors" at bounding box center [365, 264] width 131 height 43
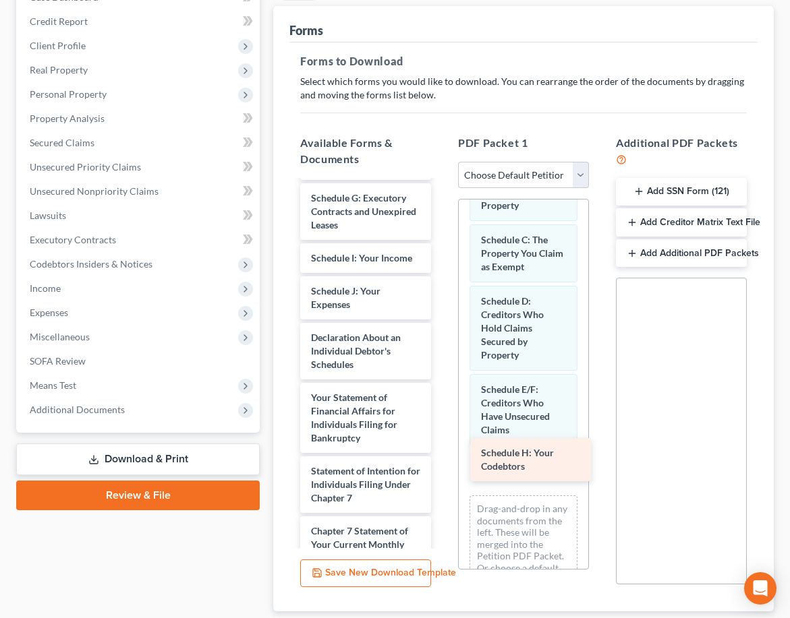
drag, startPoint x: 370, startPoint y: 260, endPoint x: 540, endPoint y: 456, distance: 259.6
click at [442, 456] on div "Schedule H: Your Codebtors Summary of Your Assets and Liabilities Schedule G: E…" at bounding box center [365, 492] width 152 height 710
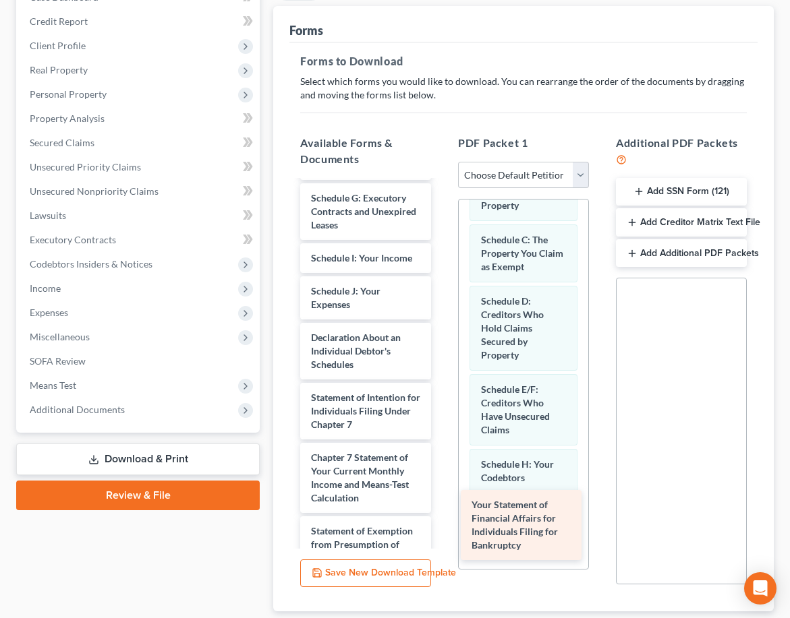
drag, startPoint x: 341, startPoint y: 424, endPoint x: 475, endPoint y: 511, distance: 159.8
click at [442, 517] on div "Your Statement of Financial Affairs for Individuals Filing for Bankruptcy Summa…" at bounding box center [365, 455] width 152 height 636
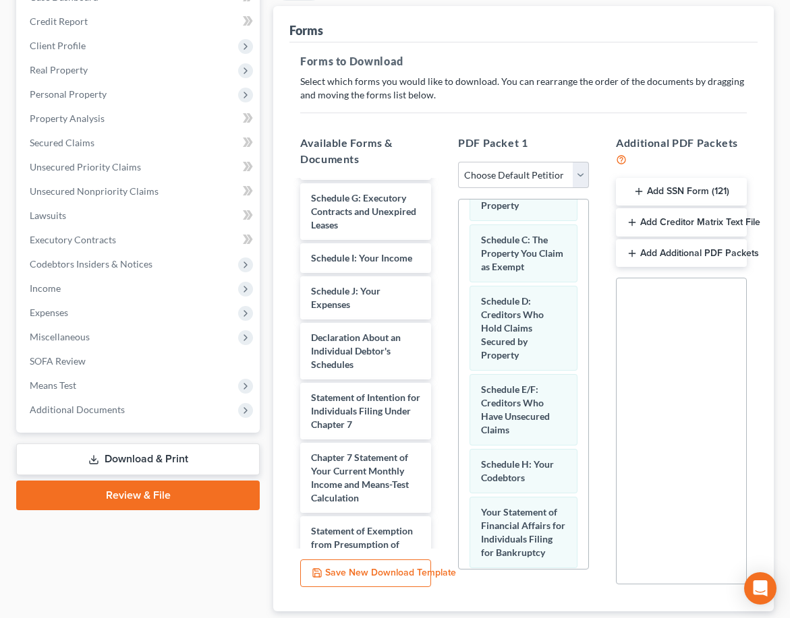
scroll to position [266, 0]
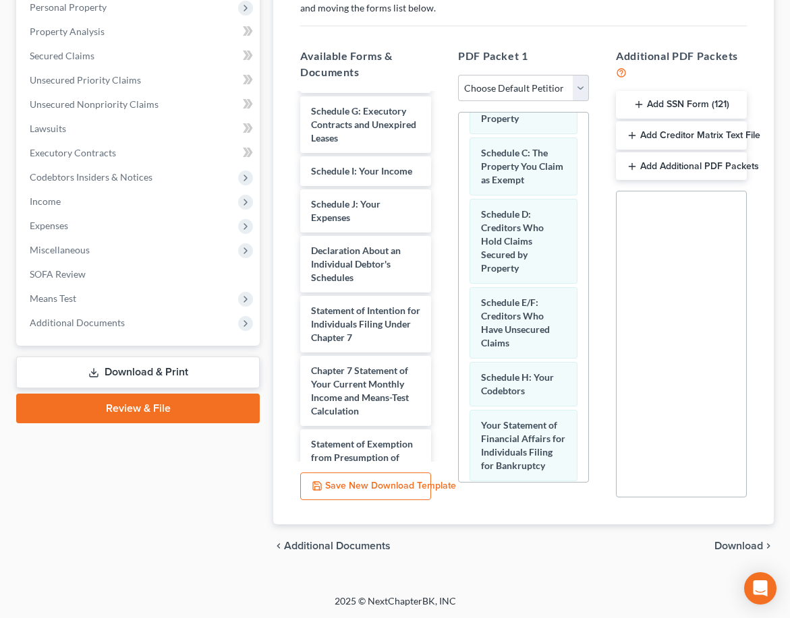
click at [736, 545] on span "Download" at bounding box center [738, 546] width 49 height 11
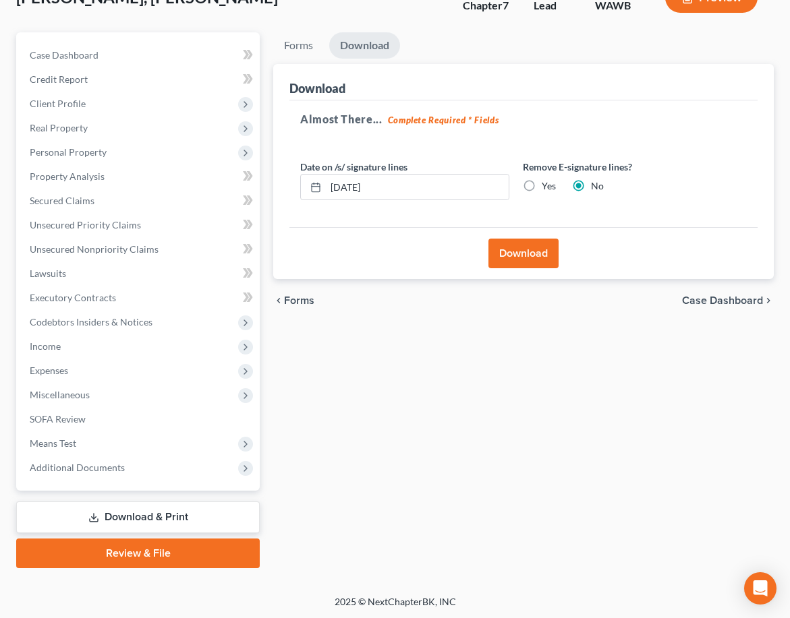
click at [533, 258] on button "Download" at bounding box center [523, 254] width 70 height 30
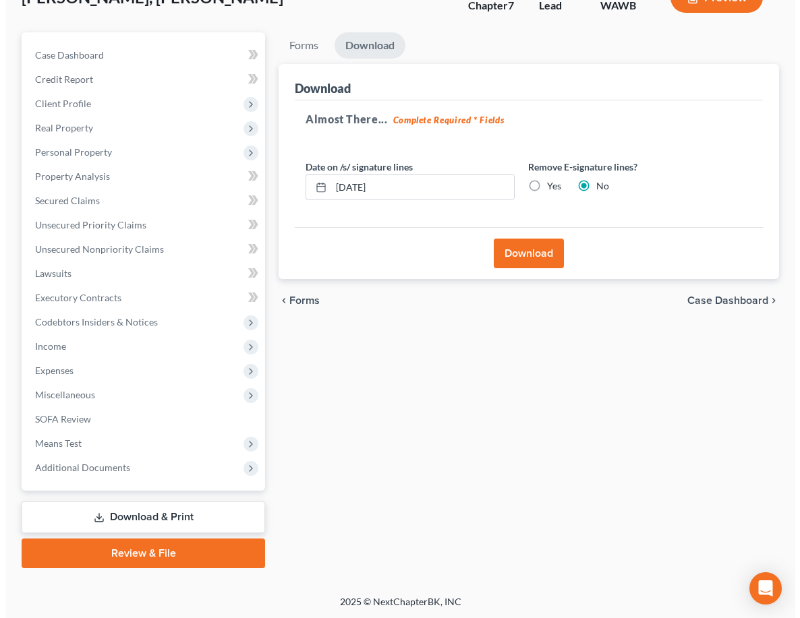
scroll to position [97, 0]
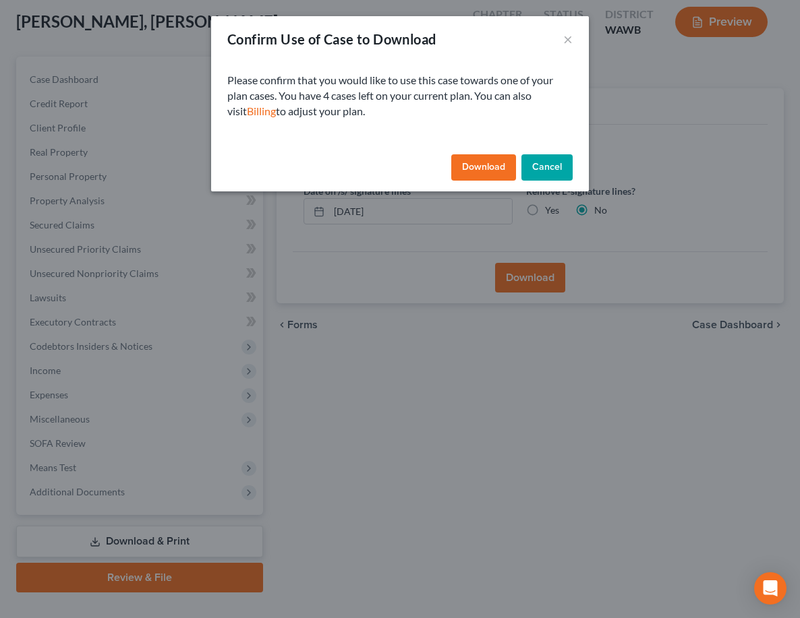
click at [469, 171] on button "Download" at bounding box center [483, 167] width 65 height 27
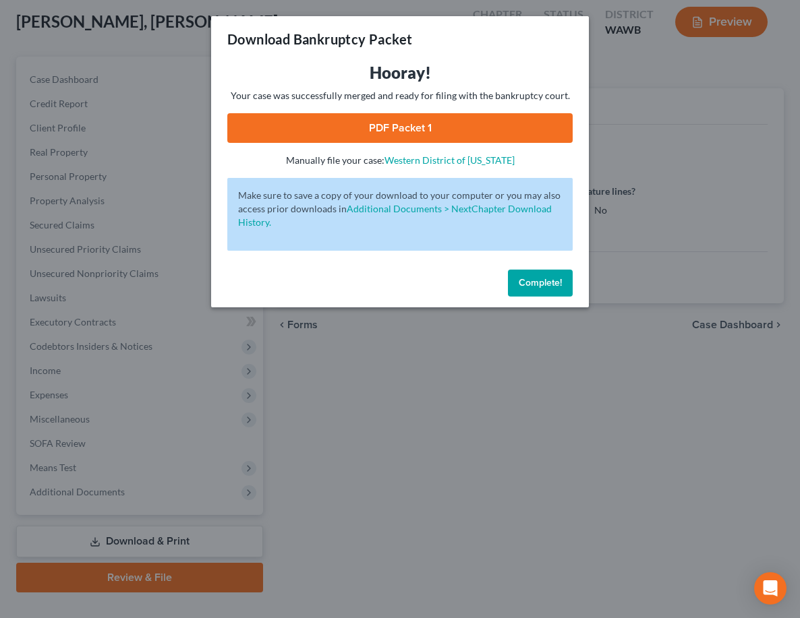
click at [368, 126] on link "PDF Packet 1" at bounding box center [399, 128] width 345 height 30
